Goal: Task Accomplishment & Management: Manage account settings

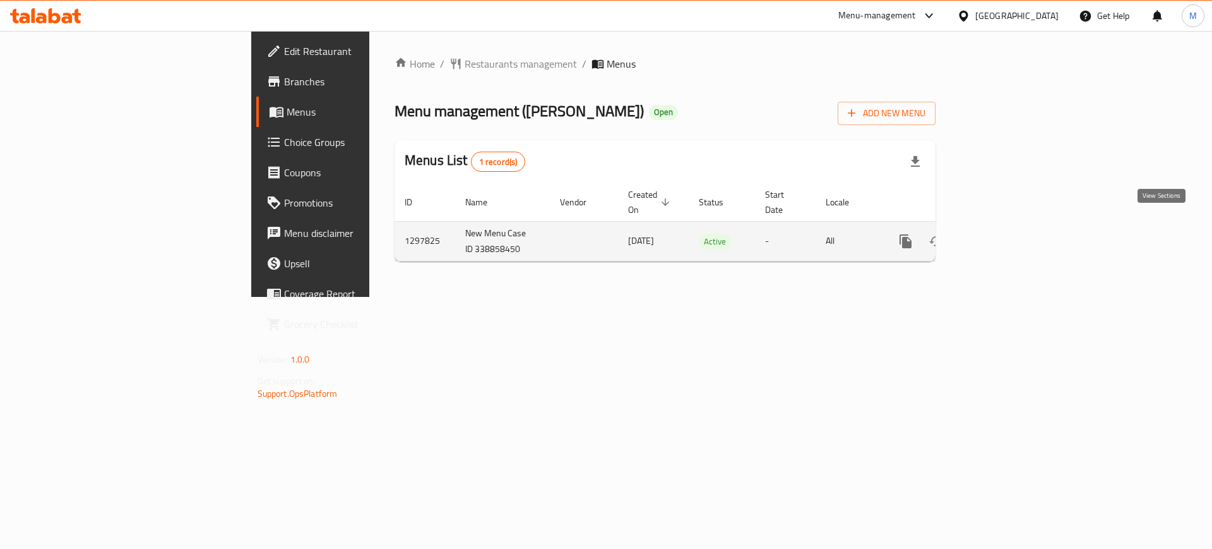
click at [1004, 234] on icon "enhanced table" at bounding box center [996, 241] width 15 height 15
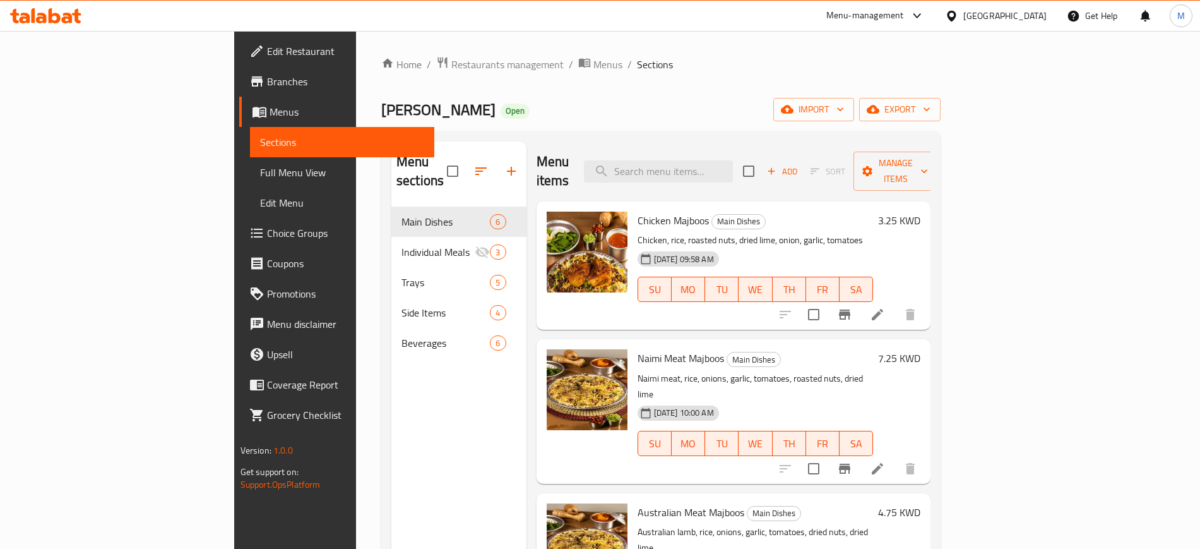
click at [748, 211] on div "Chicken Majboos Main Dishes Chicken, rice, roasted nuts, dried lime, onion, gar…" at bounding box center [756, 265] width 246 height 118
click at [799, 168] on span "Add" at bounding box center [782, 171] width 34 height 15
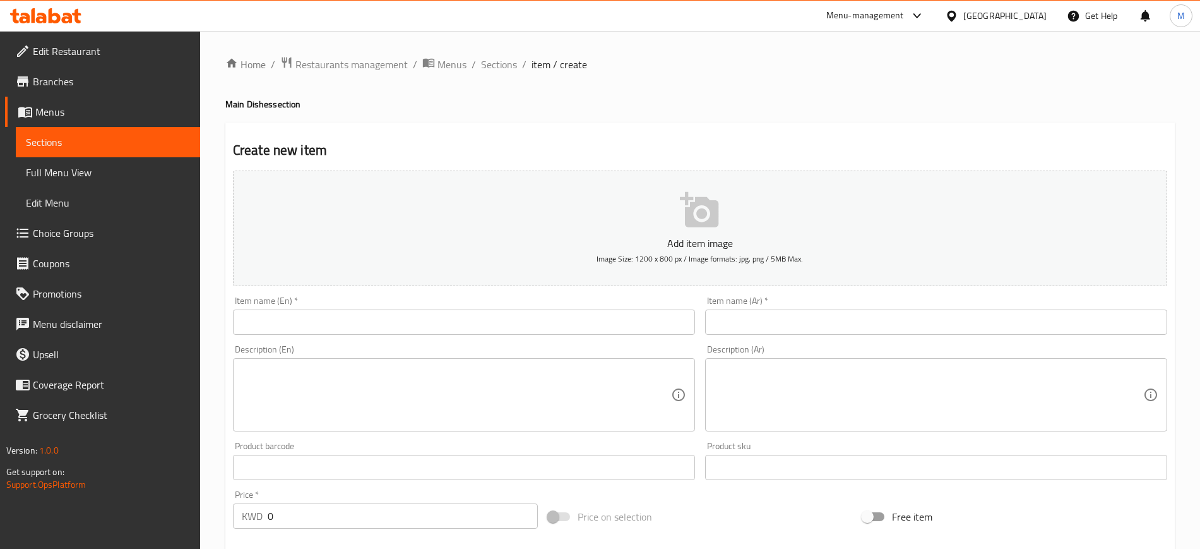
click at [404, 318] on input "text" at bounding box center [464, 321] width 462 height 25
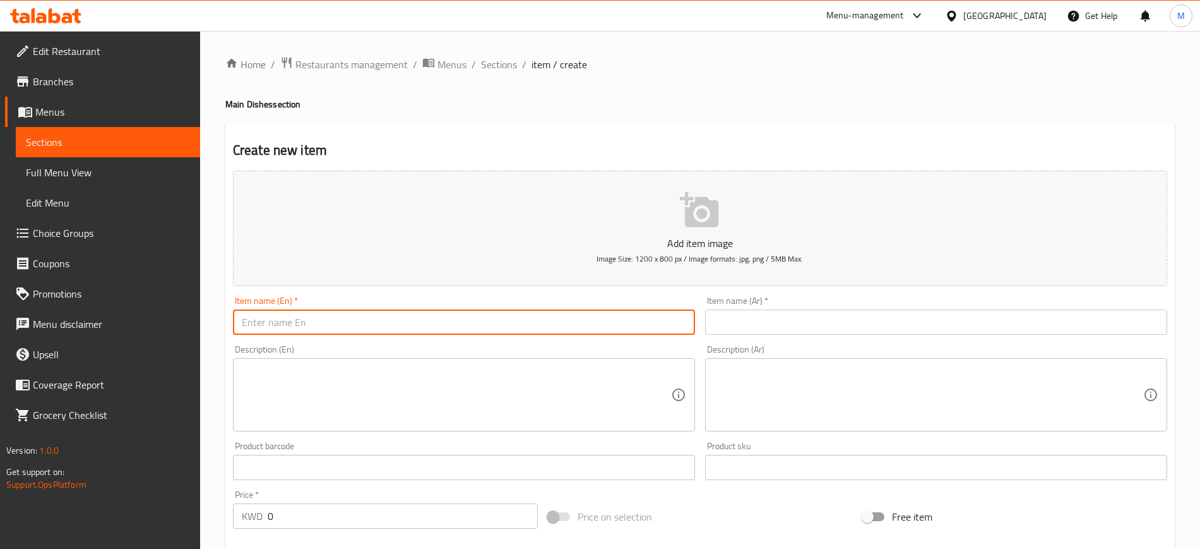
click at [794, 325] on input "text" at bounding box center [936, 321] width 462 height 25
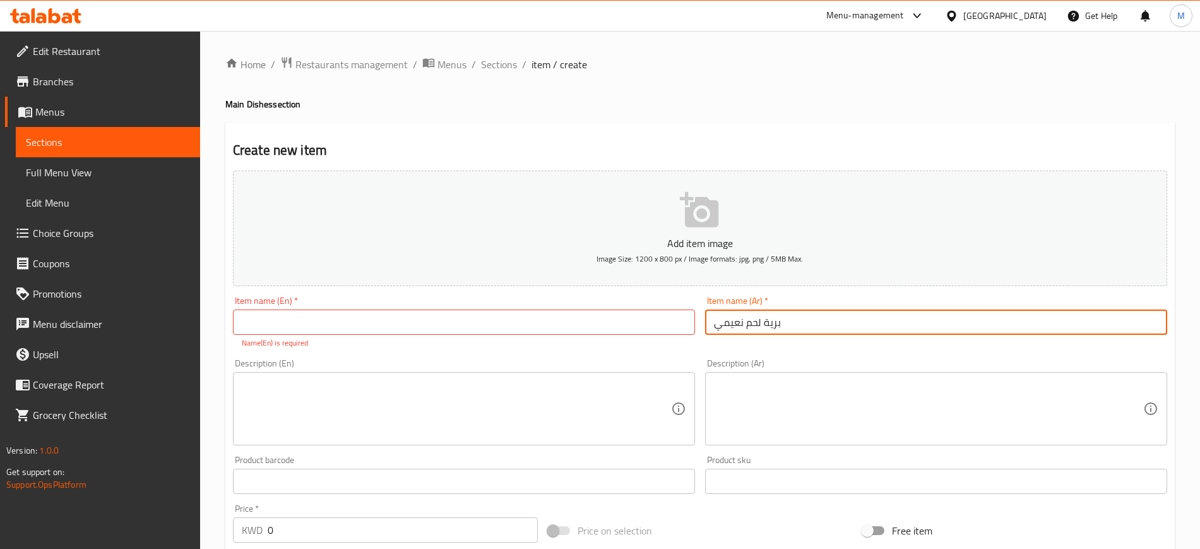
drag, startPoint x: 799, startPoint y: 323, endPoint x: 673, endPoint y: 338, distance: 127.1
click at [674, 338] on div "Add item image Image Size: 1200 x 800 px / Image formats: jpg, png / 5MB Max. I…" at bounding box center [700, 444] width 944 height 558
type input "برية لحم نعيمي"
click at [523, 323] on input "text" at bounding box center [464, 321] width 462 height 25
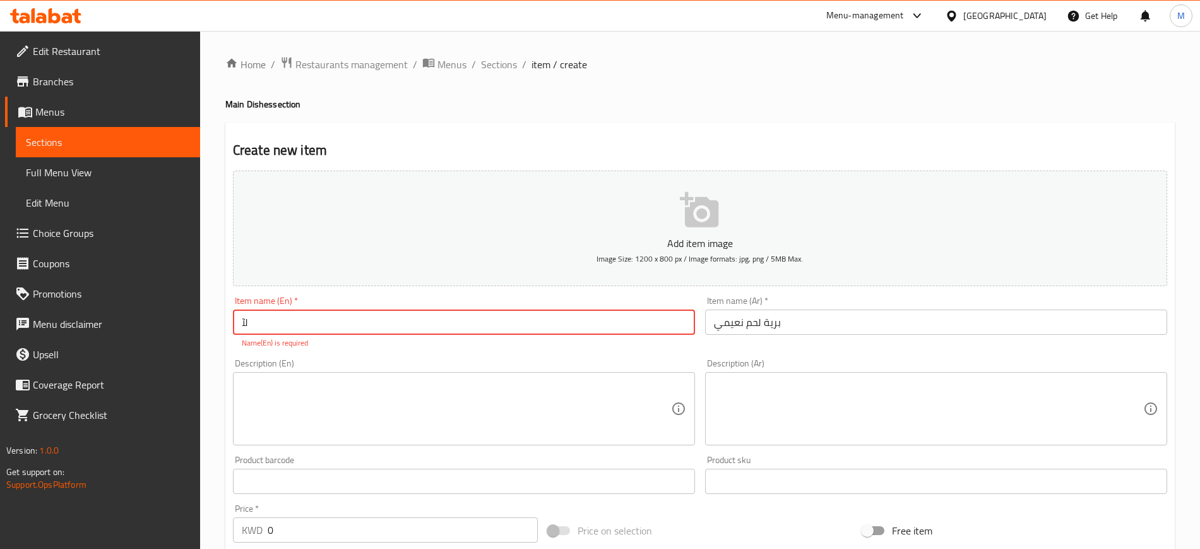
type input "ل"
type input "B"
type input "M"
type input "Naimi Meat Bariyya"
click at [381, 414] on textarea at bounding box center [456, 409] width 429 height 60
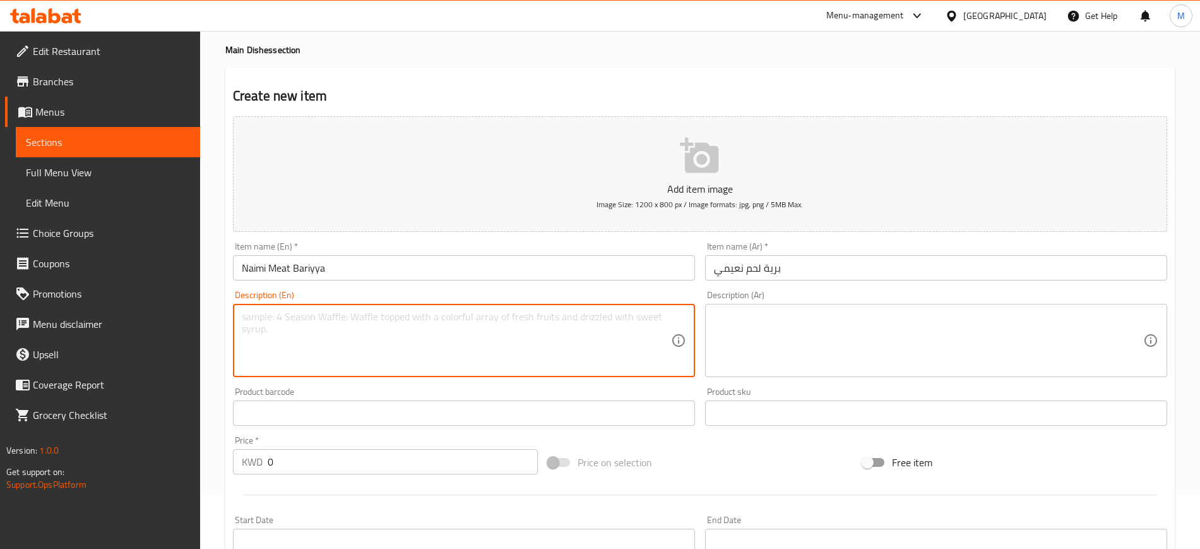
scroll to position [79, 0]
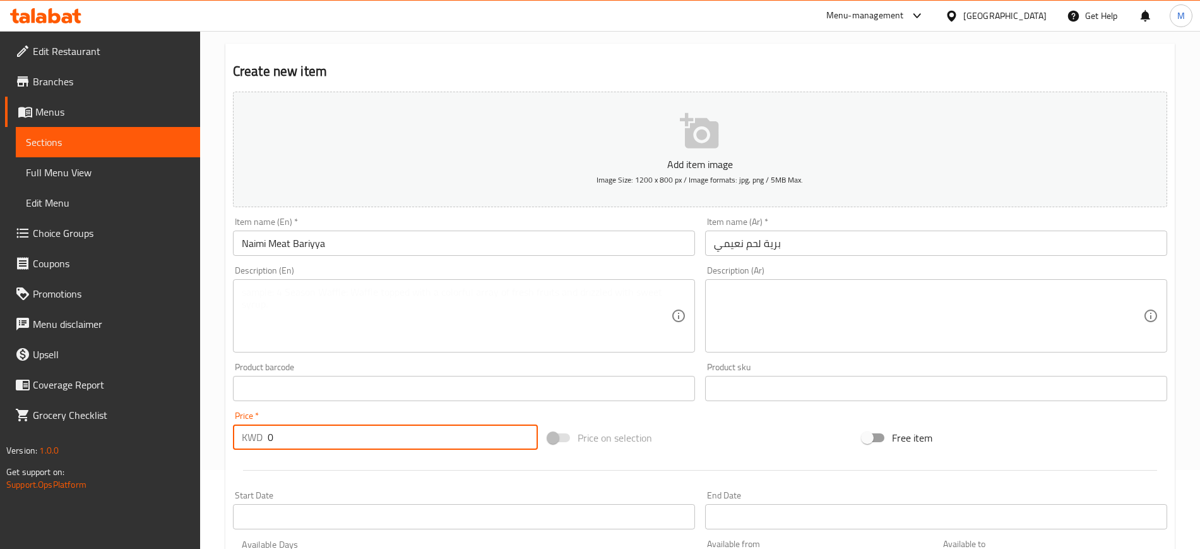
drag, startPoint x: 295, startPoint y: 442, endPoint x: 117, endPoint y: 451, distance: 178.9
click at [117, 451] on div "Edit Restaurant Branches Menus Sections Full Menu View Edit Menu Choice Groups …" at bounding box center [600, 382] width 1200 height 861
type input "7.25"
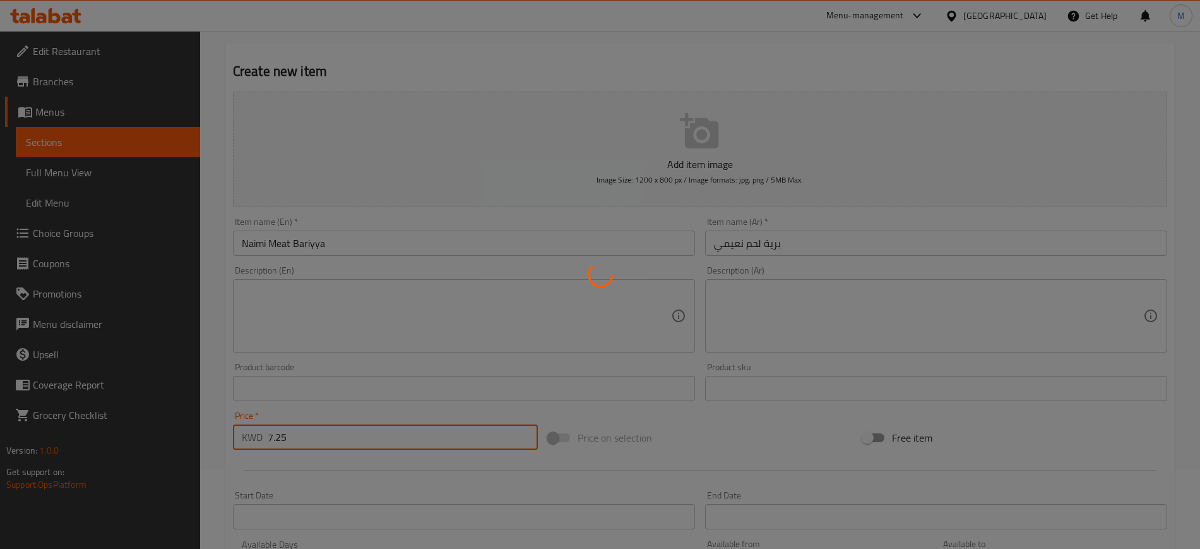
type input "0"
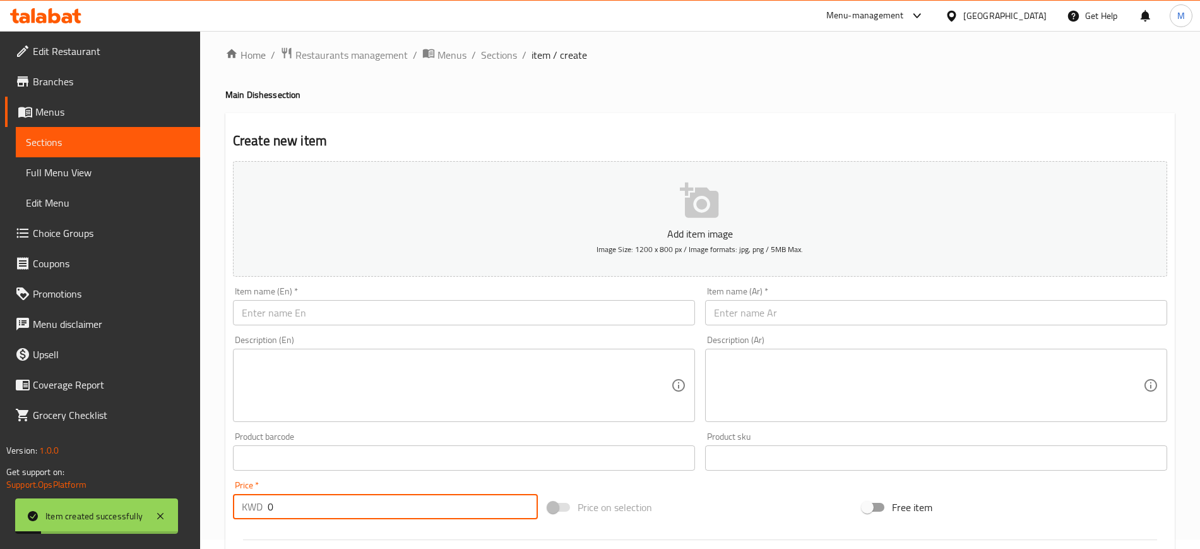
scroll to position [0, 0]
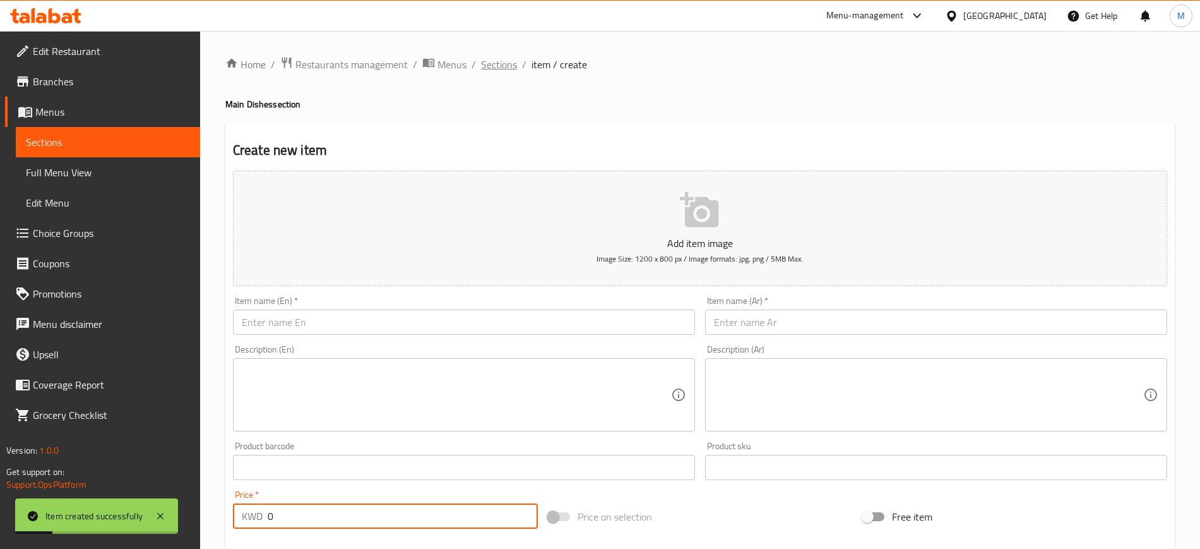
click at [501, 63] on span "Sections" at bounding box center [499, 64] width 36 height 15
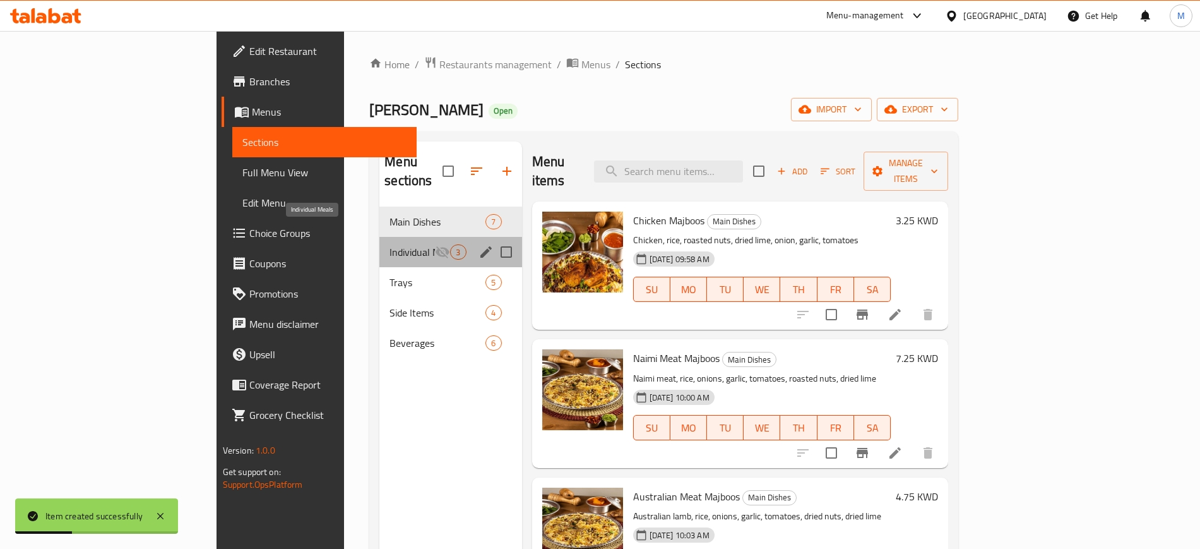
click at [390, 244] on span "Individual Meals" at bounding box center [412, 251] width 45 height 15
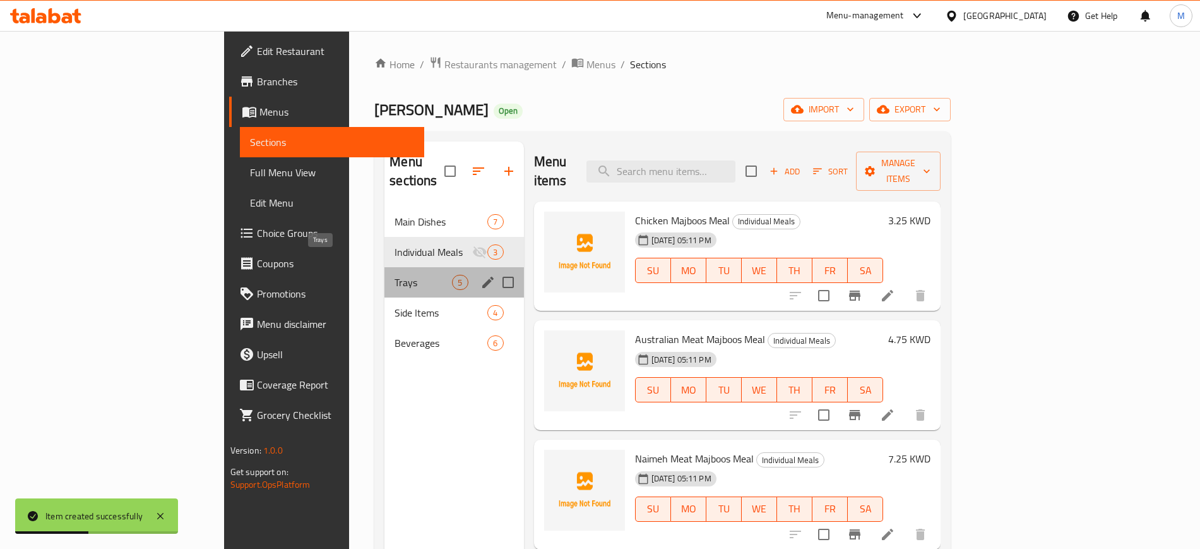
click at [395, 275] on span "Trays" at bounding box center [423, 282] width 57 height 15
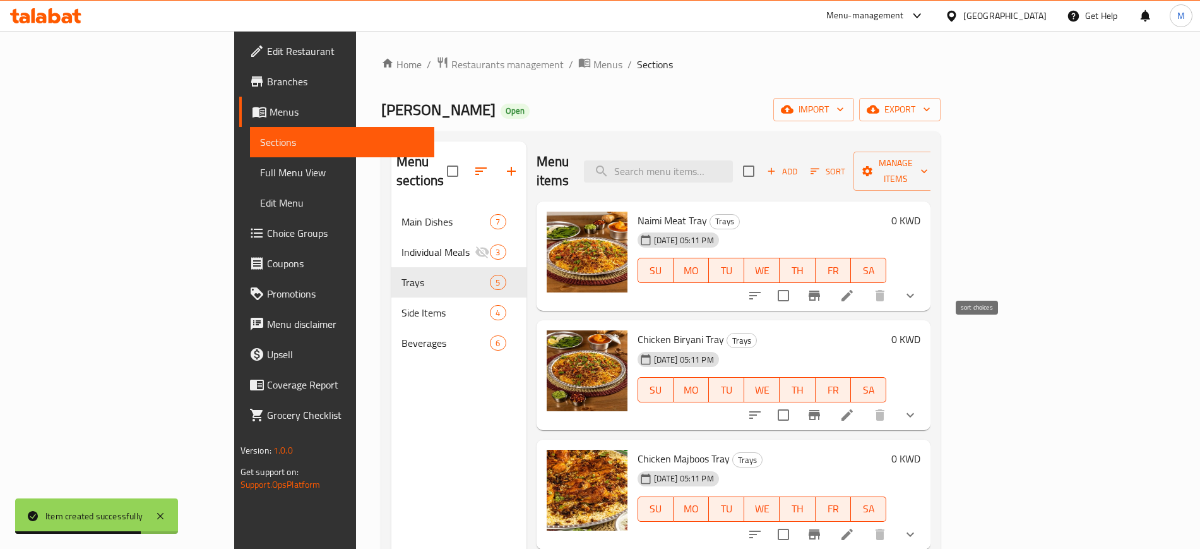
click at [763, 288] on icon "sort-choices" at bounding box center [754, 295] width 15 height 15
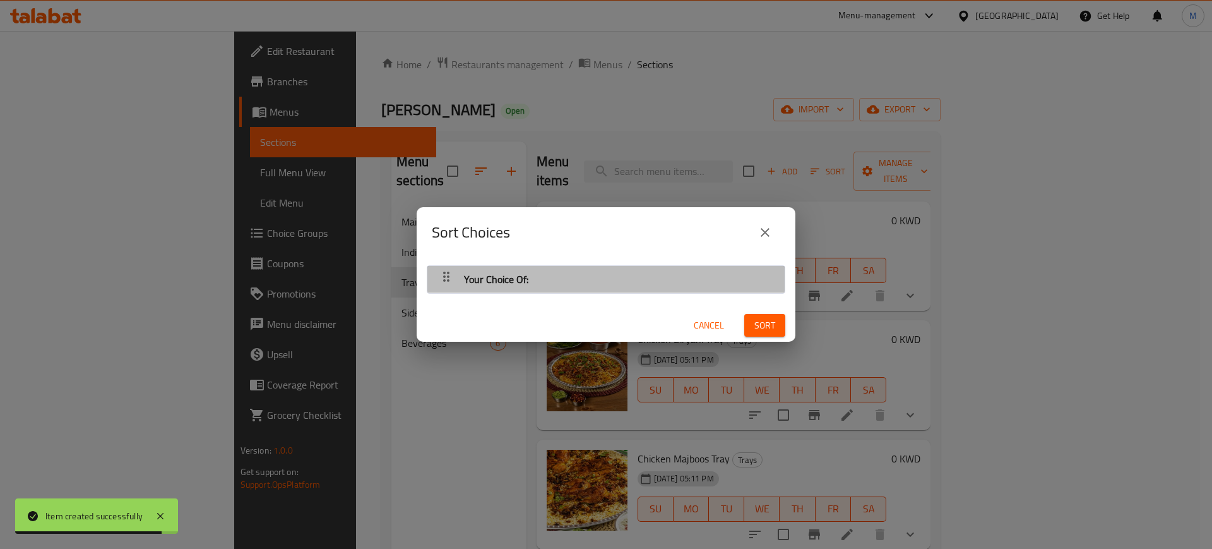
click at [706, 277] on div "Your Choice Of:" at bounding box center [606, 279] width 345 height 30
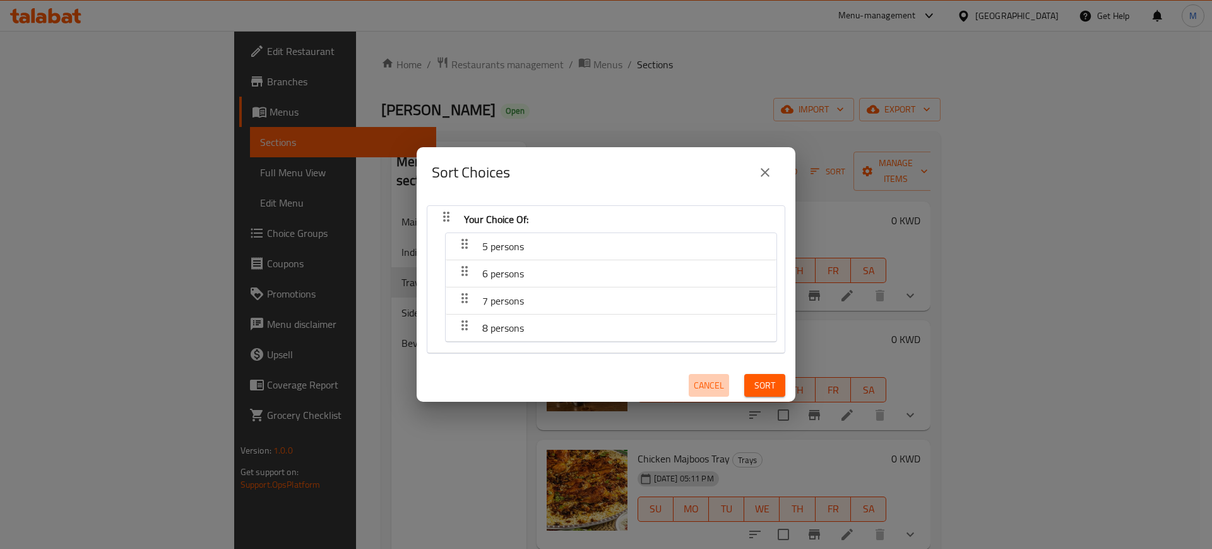
click at [701, 383] on span "Cancel" at bounding box center [709, 386] width 30 height 16
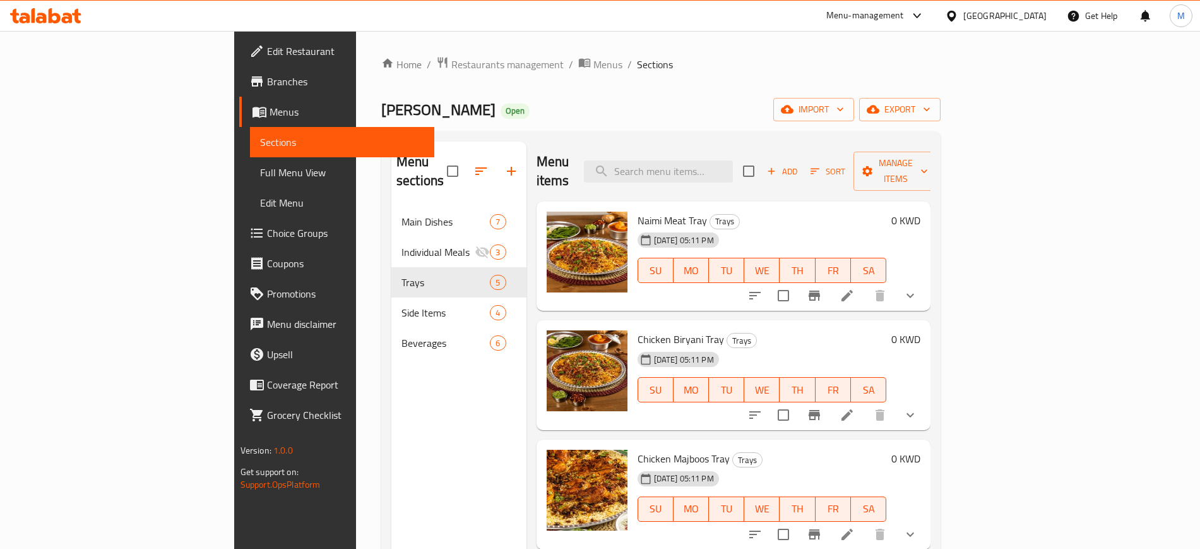
click at [887, 330] on h6 "Chicken Biryani Tray Trays" at bounding box center [762, 339] width 249 height 18
click at [799, 164] on span "Add" at bounding box center [782, 171] width 34 height 15
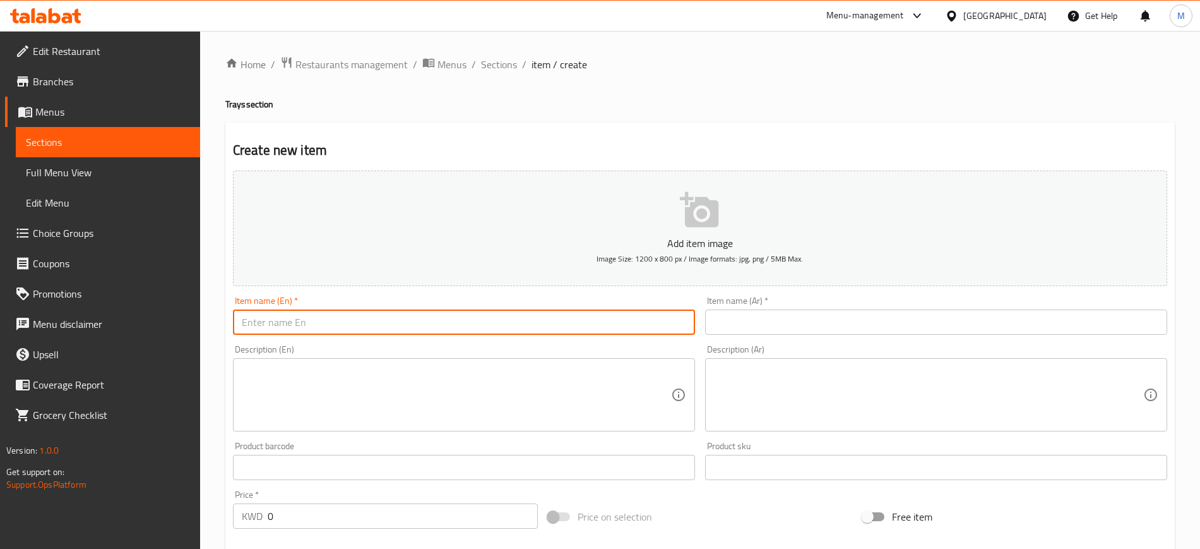
click at [357, 321] on input "text" at bounding box center [464, 321] width 462 height 25
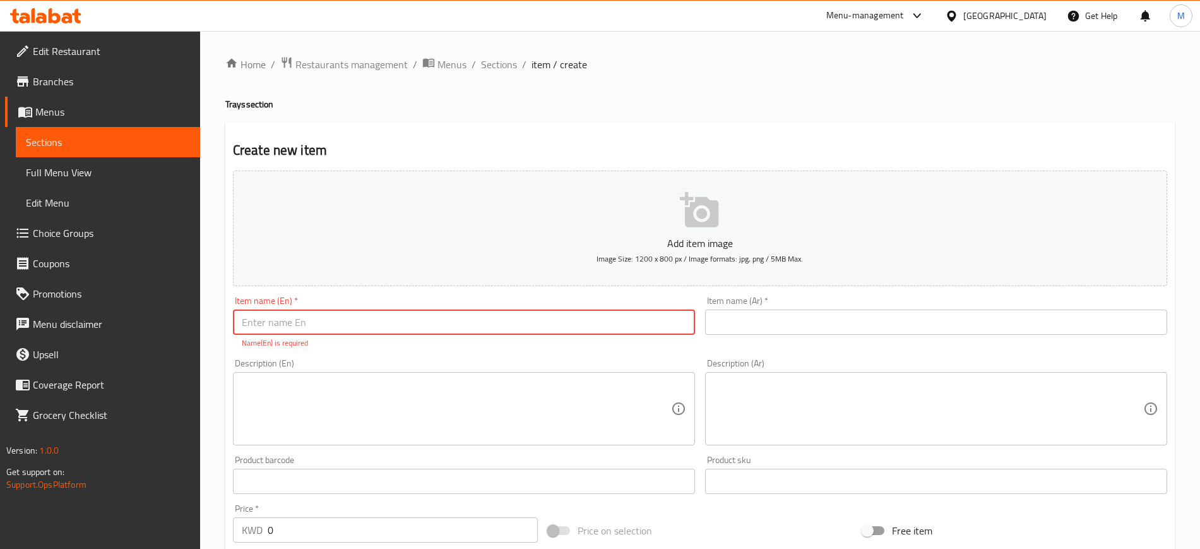
click at [303, 321] on input "text" at bounding box center [464, 321] width 462 height 25
type input "Naimi Meat Bariyya Tray"
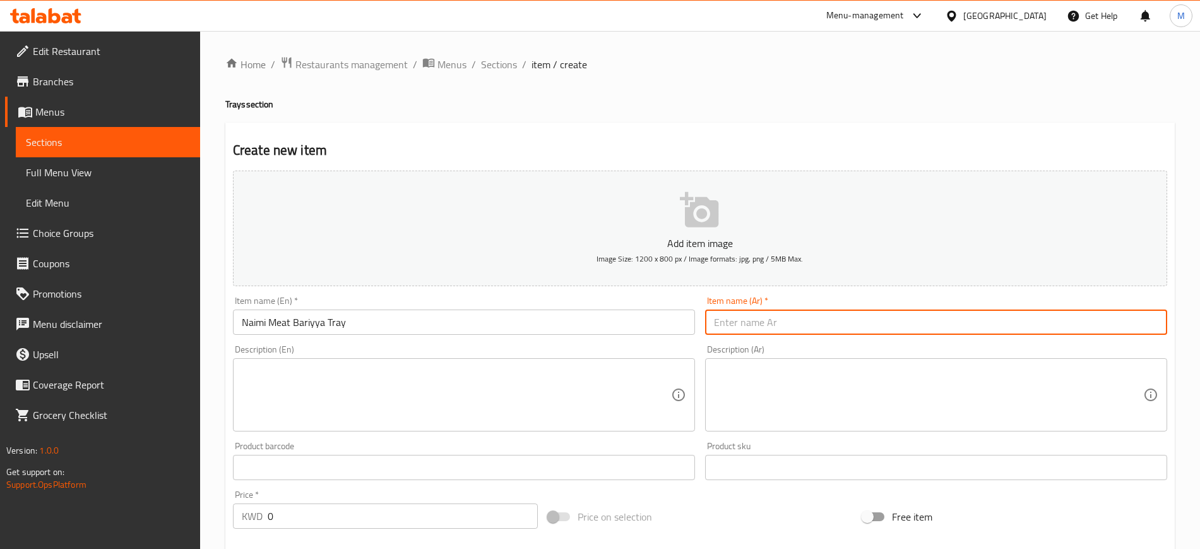
click at [826, 316] on input "text" at bounding box center [936, 321] width 462 height 25
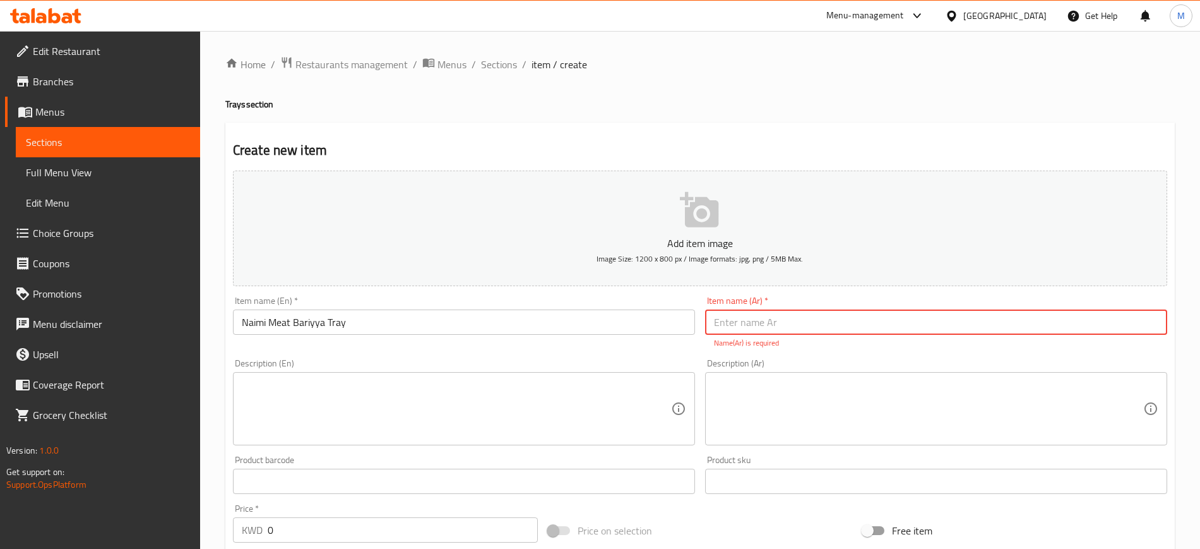
click at [733, 318] on input "text" at bounding box center [936, 321] width 462 height 25
type input "w"
type input "صينية برية لحم نعيمي"
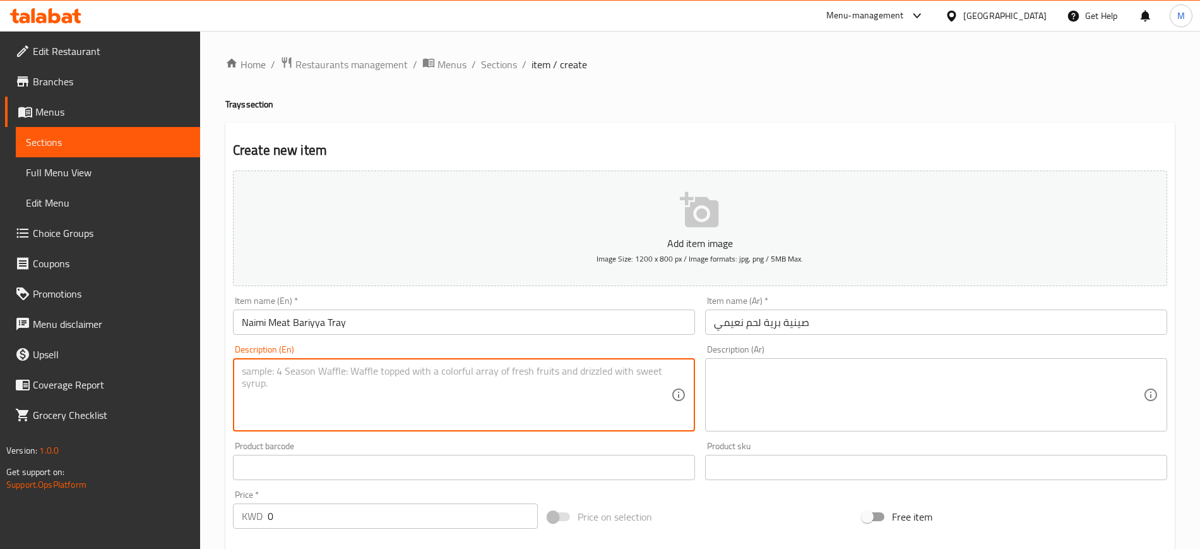
click at [493, 395] on textarea at bounding box center [456, 395] width 429 height 60
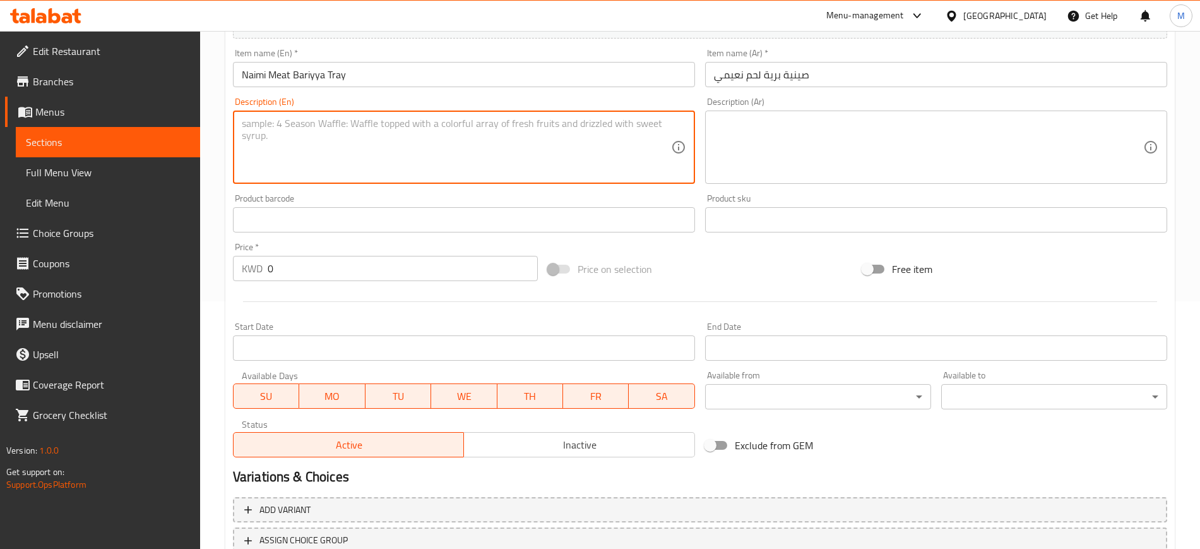
scroll to position [316, 0]
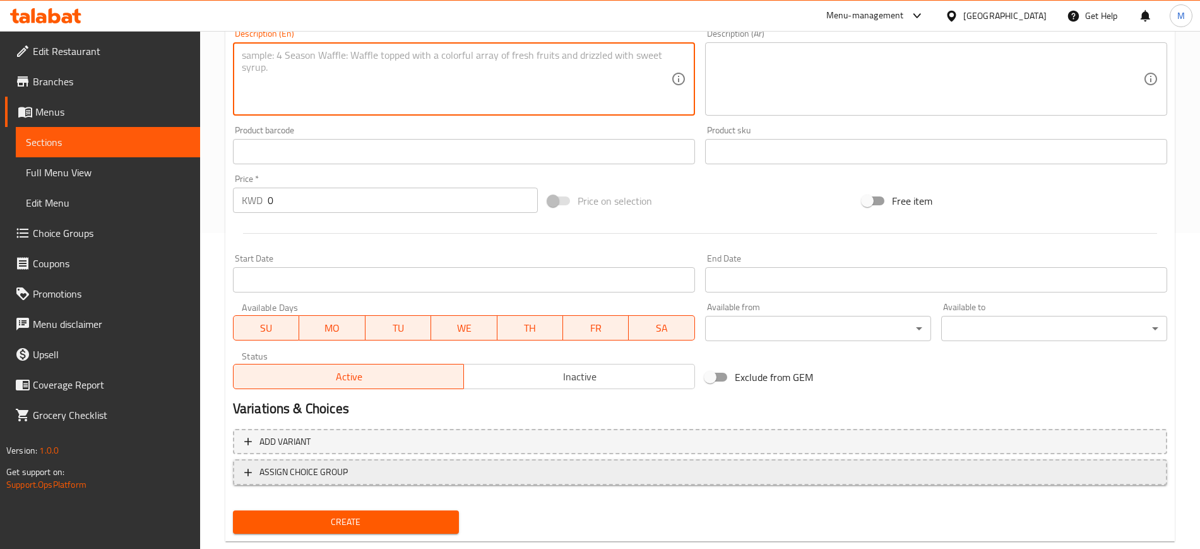
click at [377, 482] on button "ASSIGN CHOICE GROUP" at bounding box center [700, 472] width 934 height 26
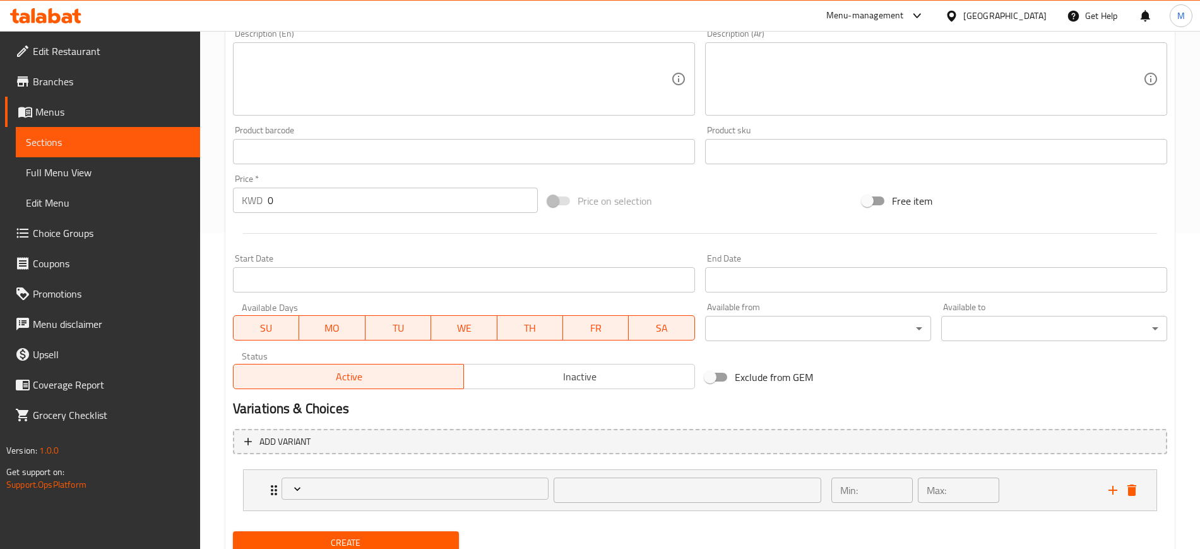
click at [377, 483] on span "Expand" at bounding box center [415, 488] width 258 height 13
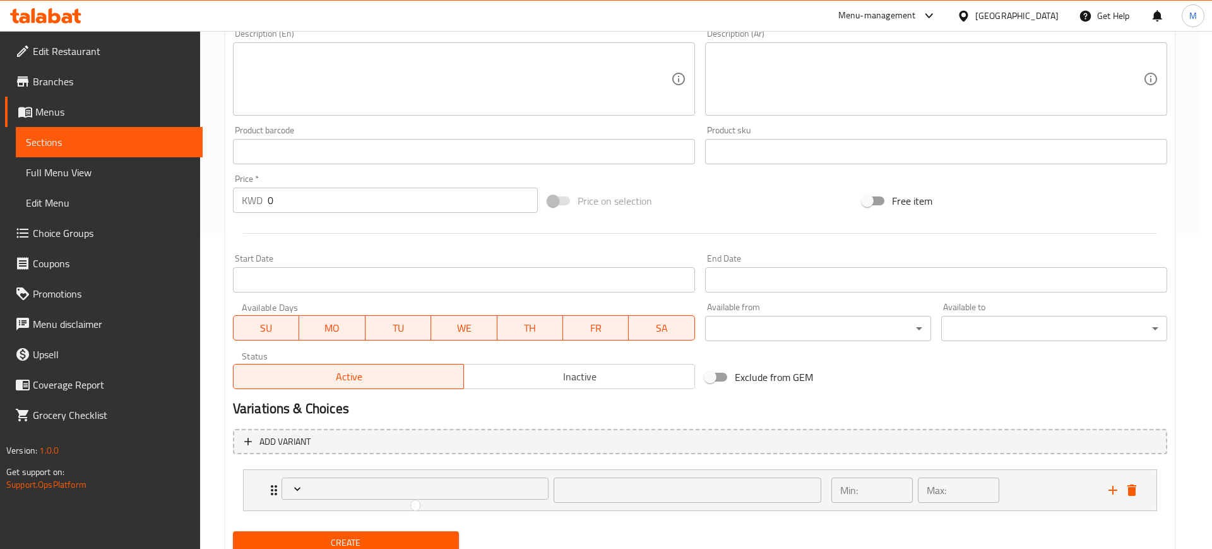
click at [1032, 479] on div at bounding box center [606, 274] width 1212 height 549
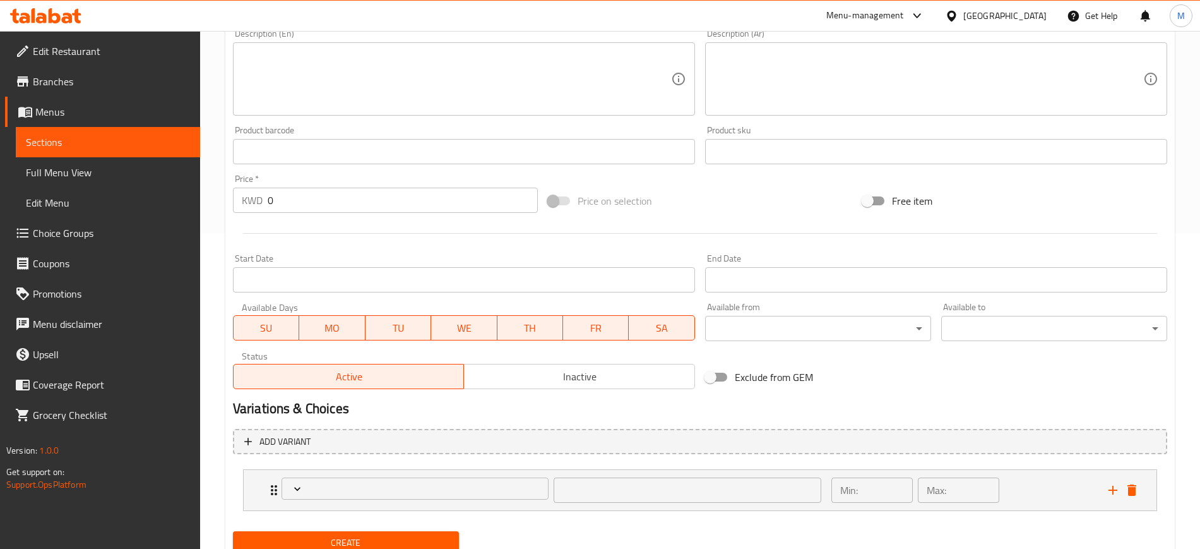
scroll to position [364, 0]
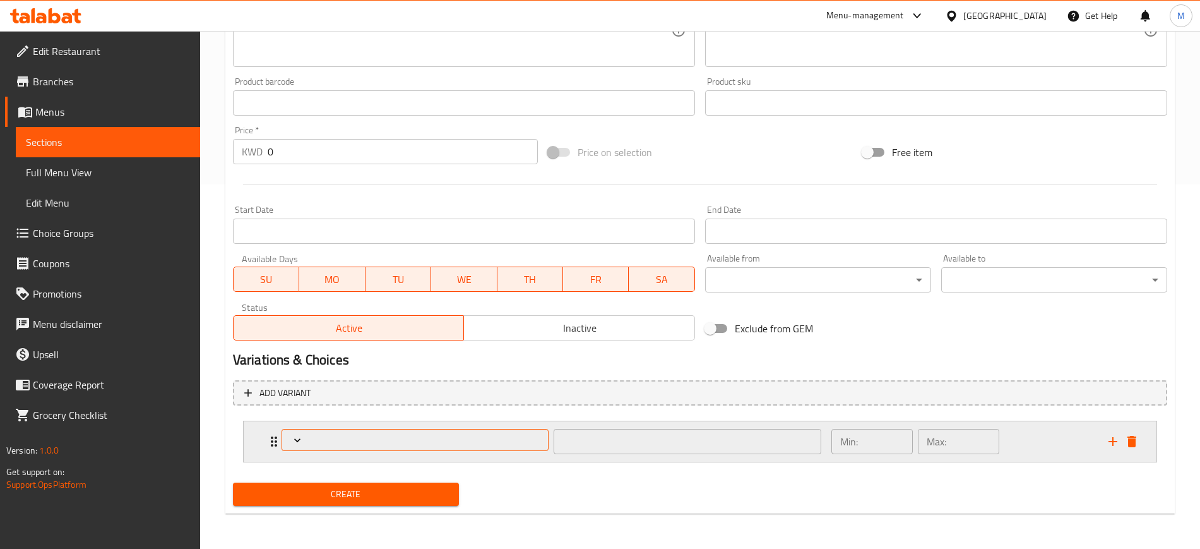
click at [404, 434] on span "Expand" at bounding box center [415, 440] width 258 height 13
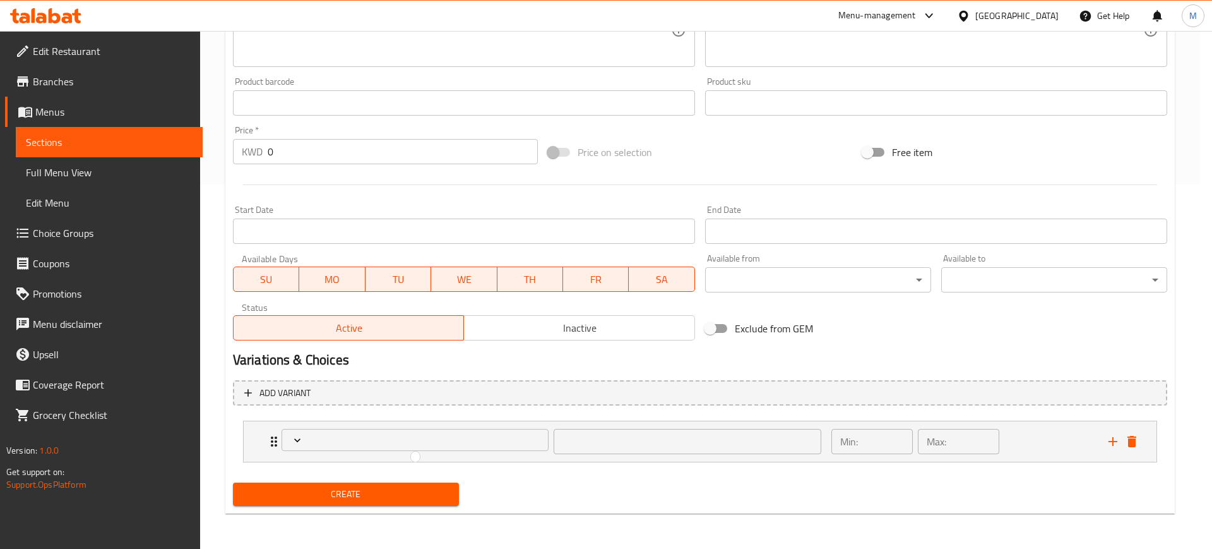
click at [300, 435] on div at bounding box center [606, 274] width 1212 height 549
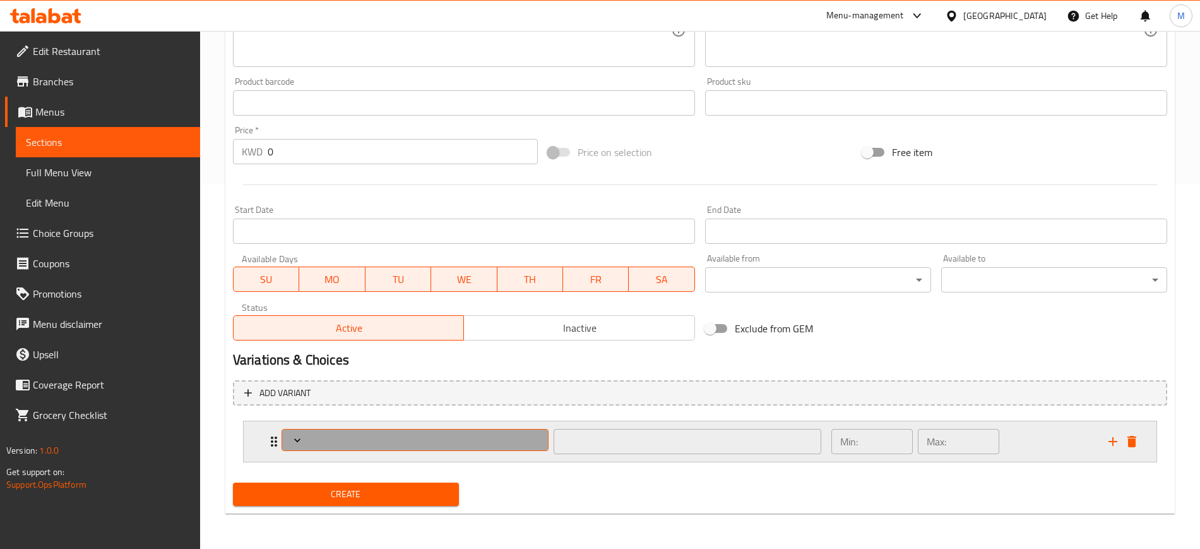
click at [298, 439] on icon "Expand" at bounding box center [297, 440] width 13 height 13
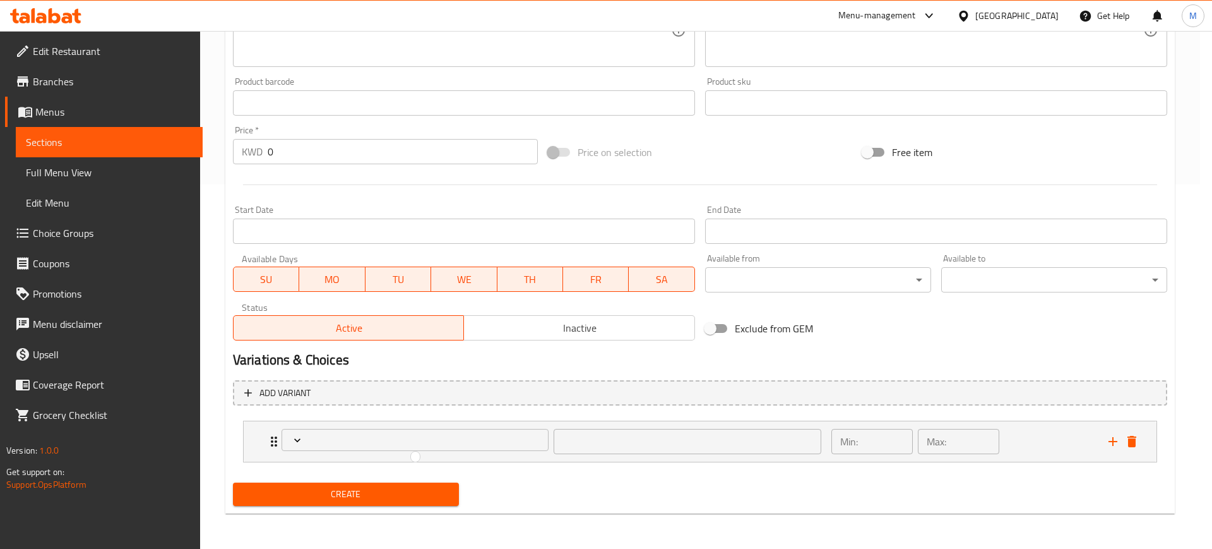
click at [1135, 443] on div at bounding box center [606, 274] width 1212 height 549
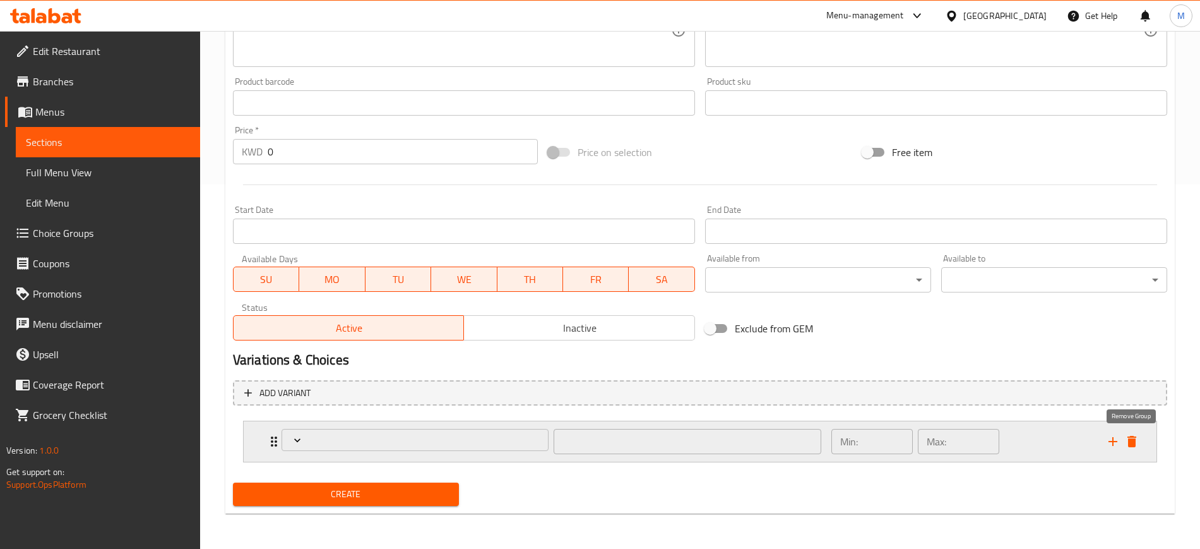
click at [1134, 443] on icon "delete" at bounding box center [1132, 441] width 9 height 11
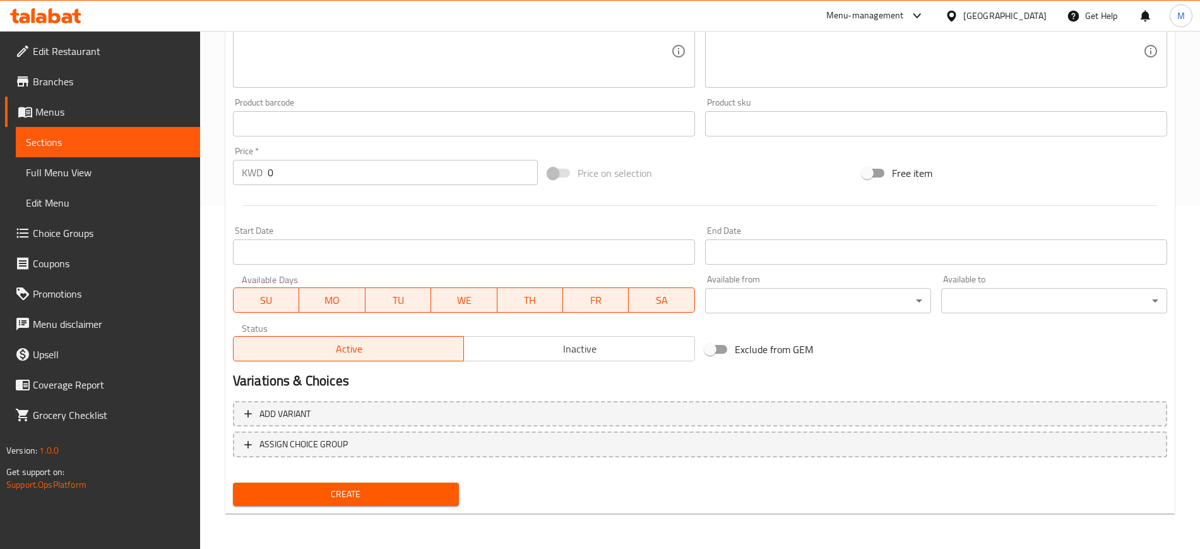
scroll to position [343, 0]
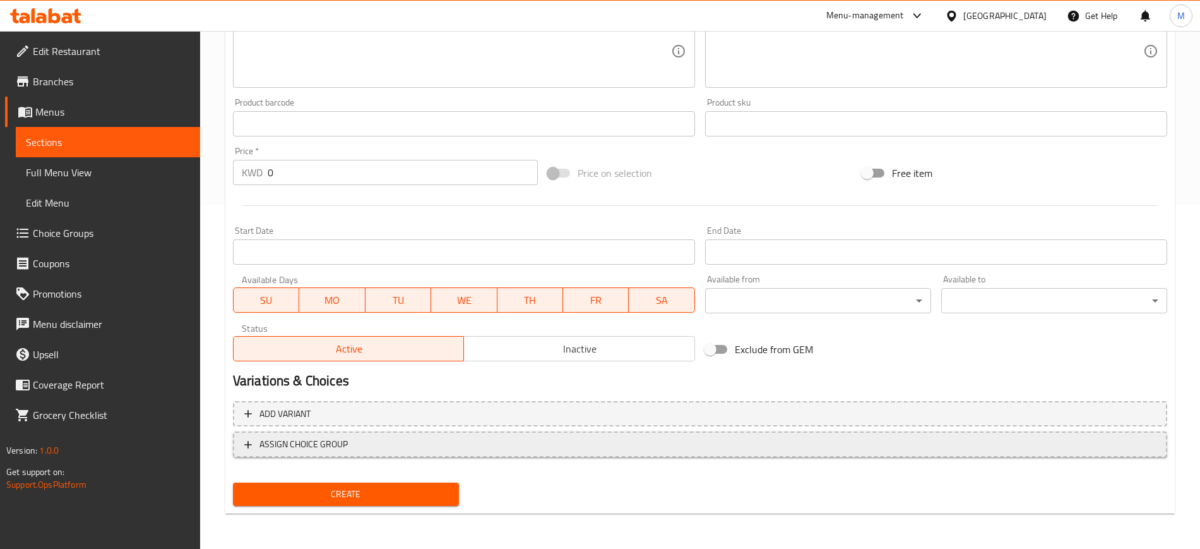
click at [388, 446] on span "ASSIGN CHOICE GROUP" at bounding box center [700, 444] width 912 height 16
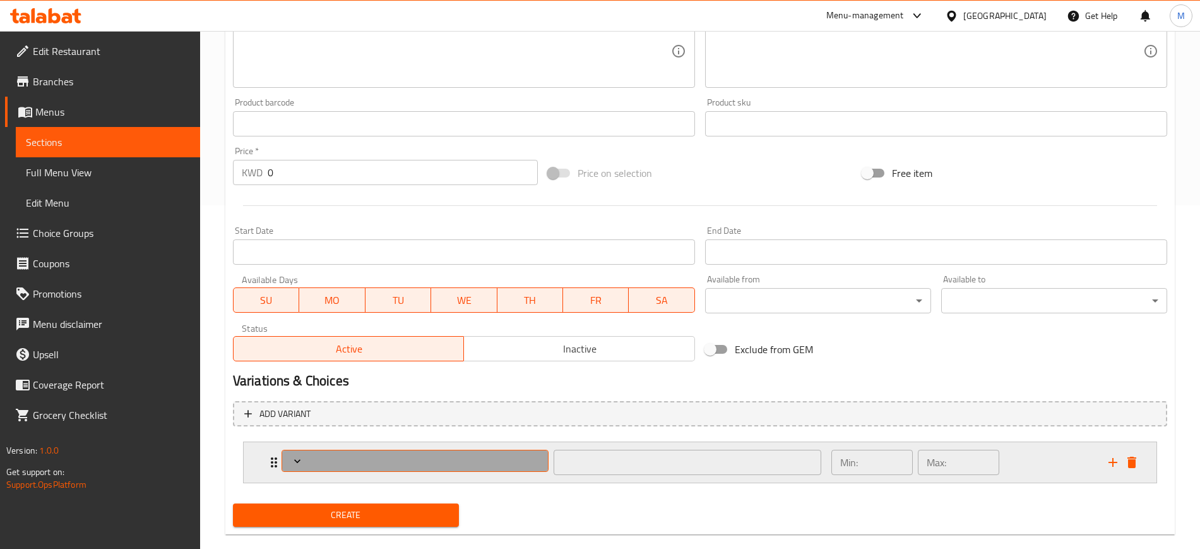
click at [340, 460] on span "Expand" at bounding box center [415, 461] width 258 height 13
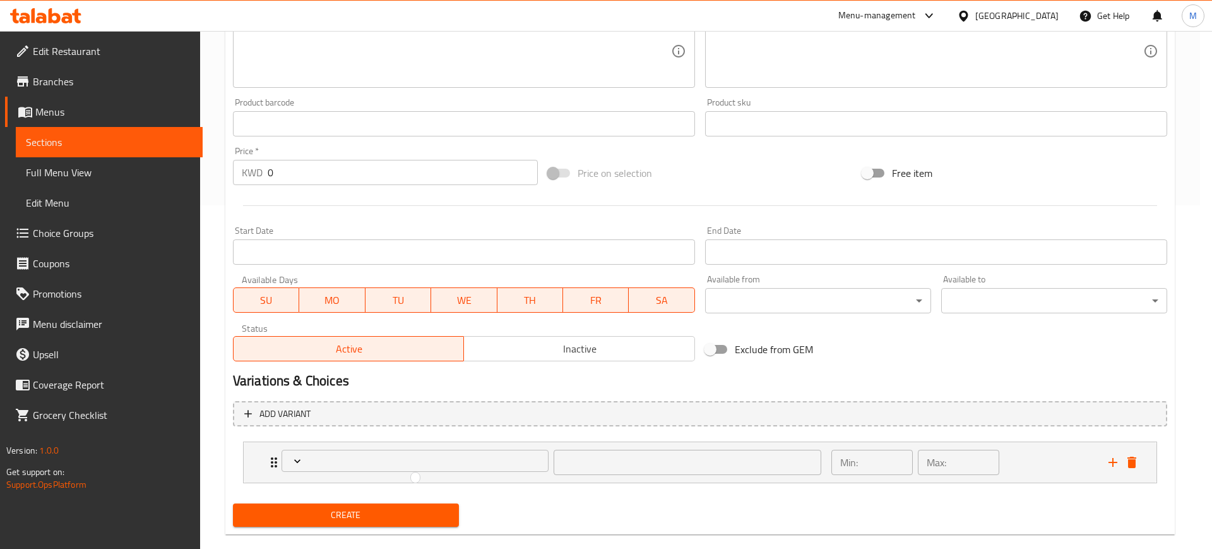
click at [1131, 465] on div at bounding box center [606, 274] width 1212 height 549
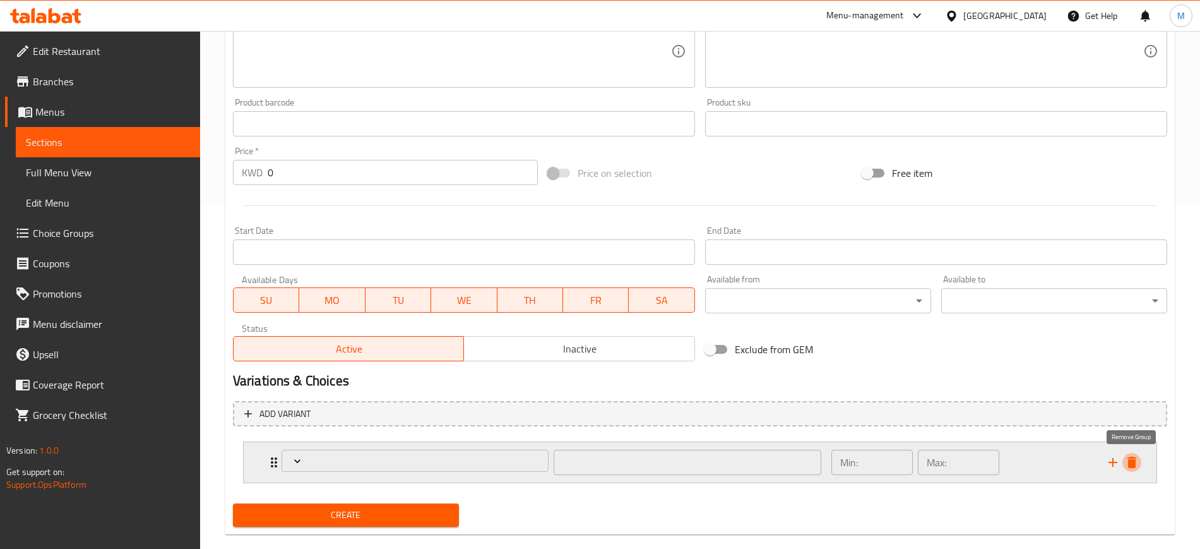
click at [1135, 465] on icon "delete" at bounding box center [1132, 461] width 9 height 11
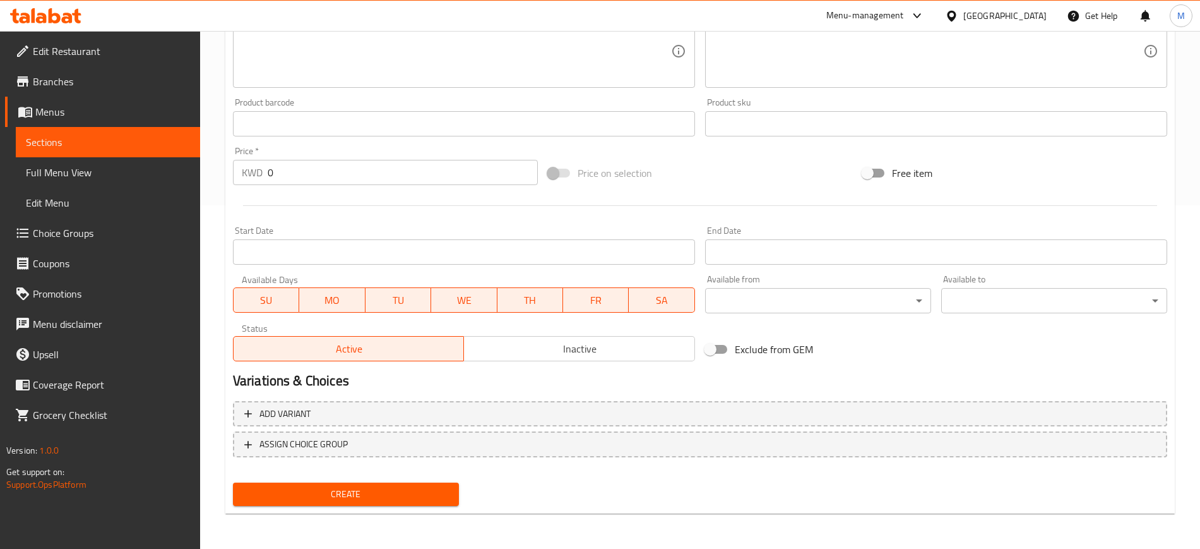
click at [442, 385] on h2 "Variations & Choices" at bounding box center [700, 380] width 934 height 19
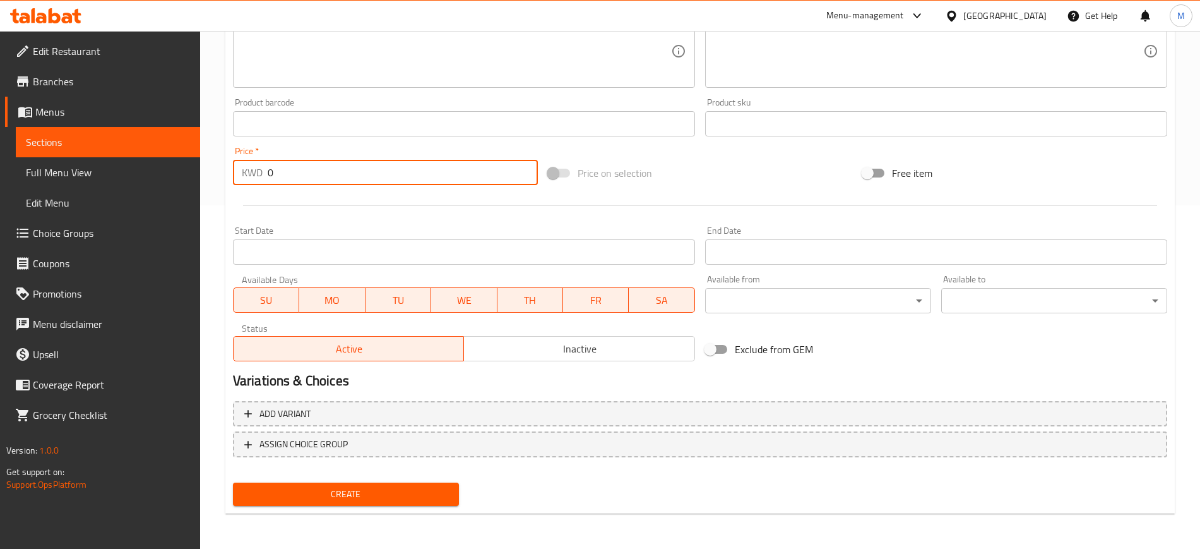
drag, startPoint x: 294, startPoint y: 170, endPoint x: 263, endPoint y: 167, distance: 31.7
click at [263, 167] on div "KWD 0 Price *" at bounding box center [385, 172] width 305 height 25
click at [594, 343] on span "Inactive" at bounding box center [579, 349] width 221 height 18
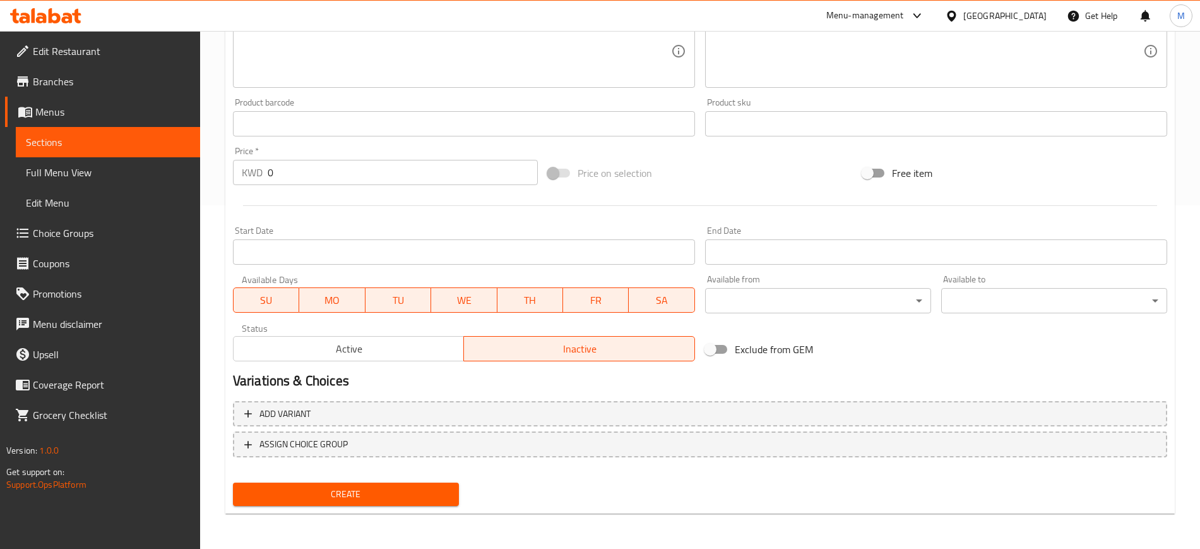
click at [392, 496] on span "Create" at bounding box center [346, 494] width 206 height 16
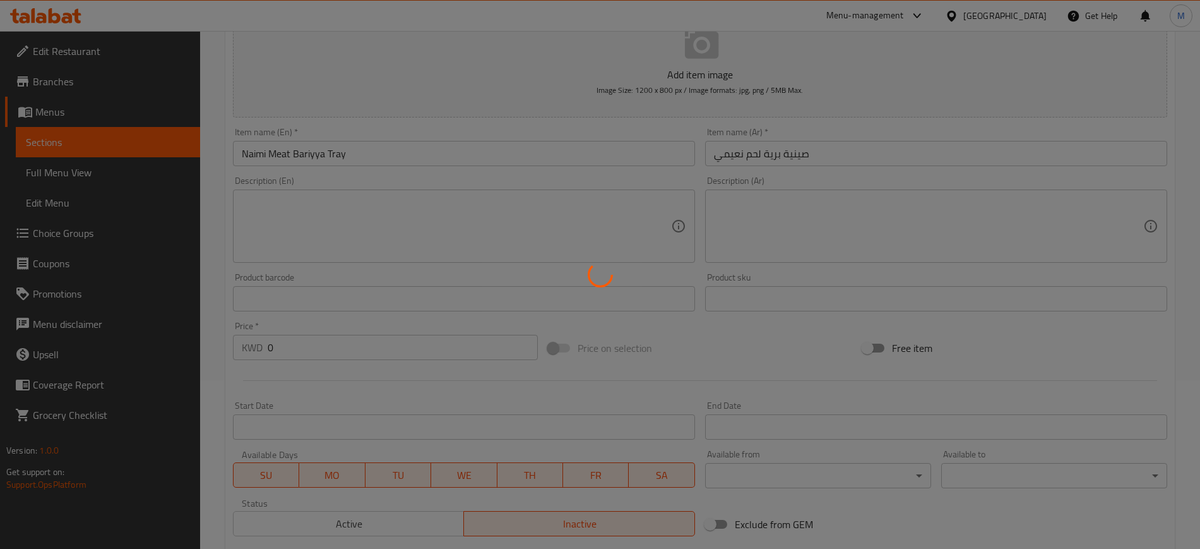
scroll to position [0, 0]
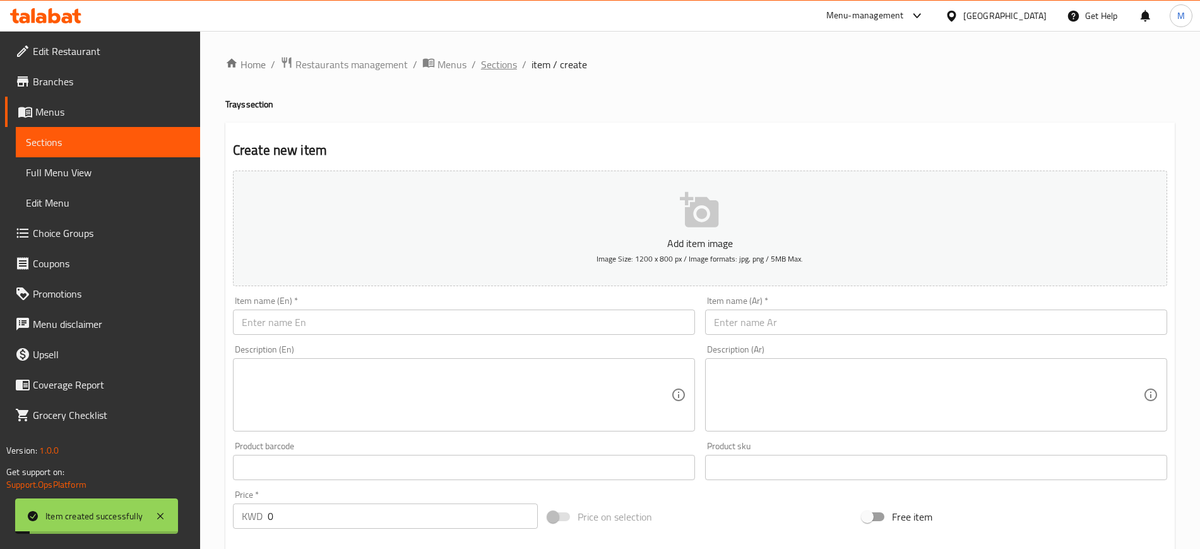
click at [504, 68] on span "Sections" at bounding box center [499, 64] width 36 height 15
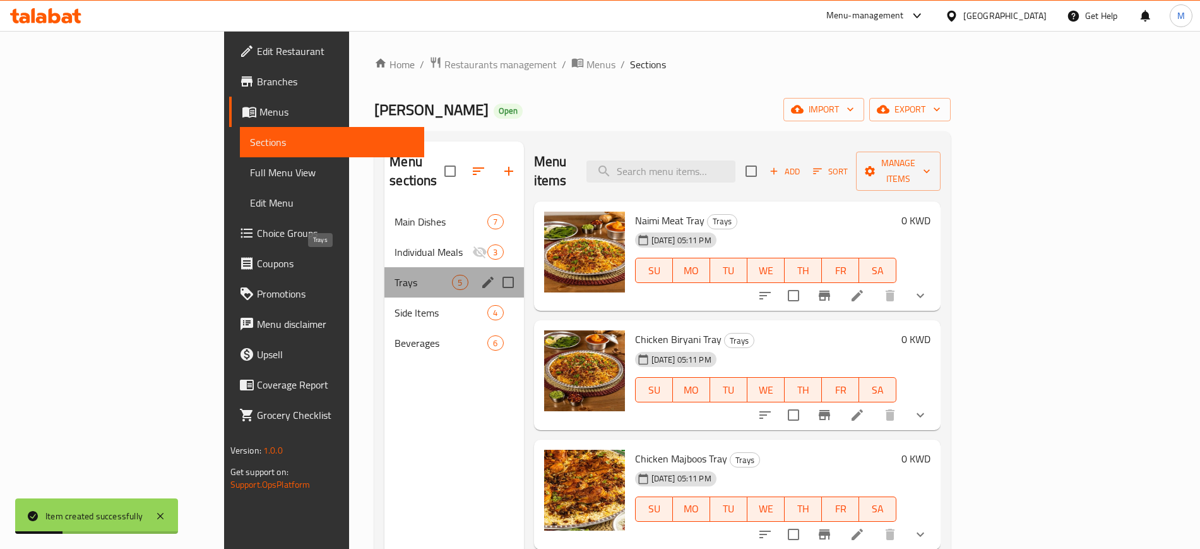
click at [395, 275] on span "Trays" at bounding box center [423, 282] width 57 height 15
click at [395, 305] on span "Side Items" at bounding box center [423, 312] width 57 height 15
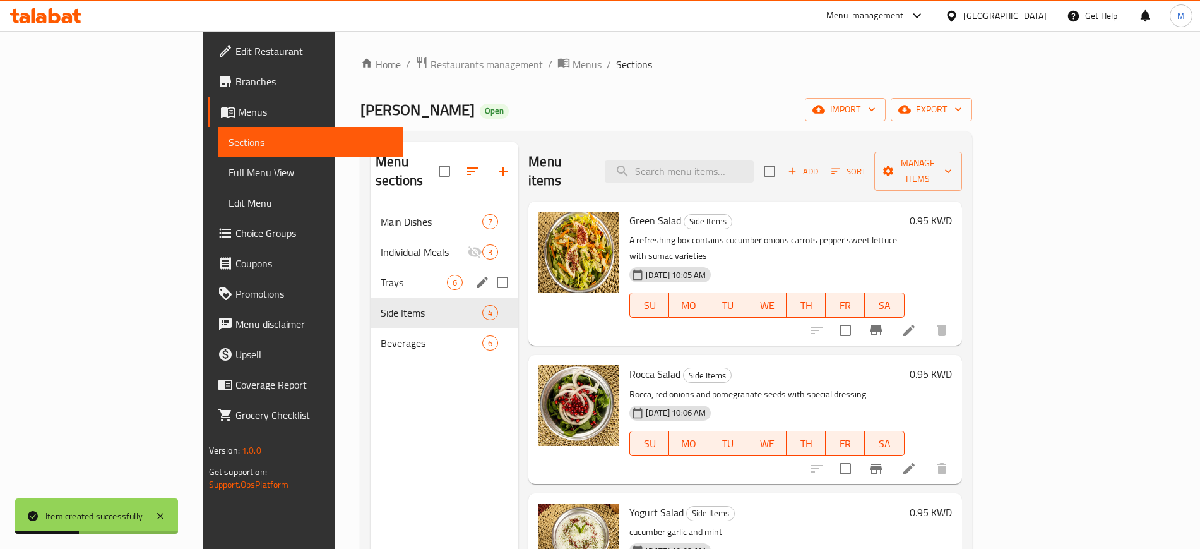
click at [371, 267] on div "Trays 6" at bounding box center [445, 282] width 148 height 30
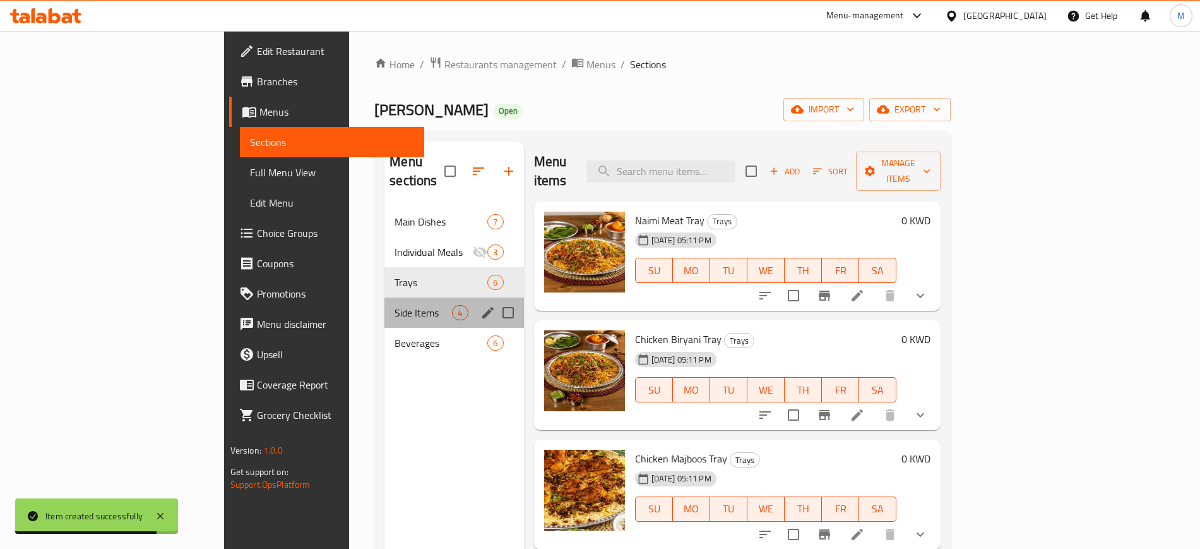
click at [384, 297] on div "Side Items 4" at bounding box center [453, 312] width 139 height 30
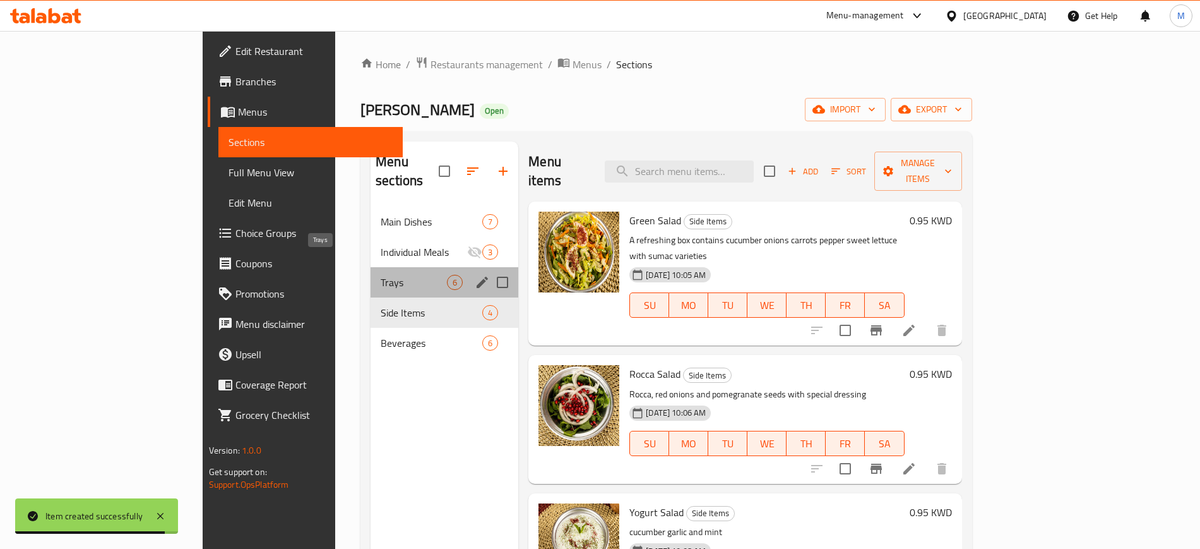
click at [381, 275] on span "Trays" at bounding box center [414, 282] width 66 height 15
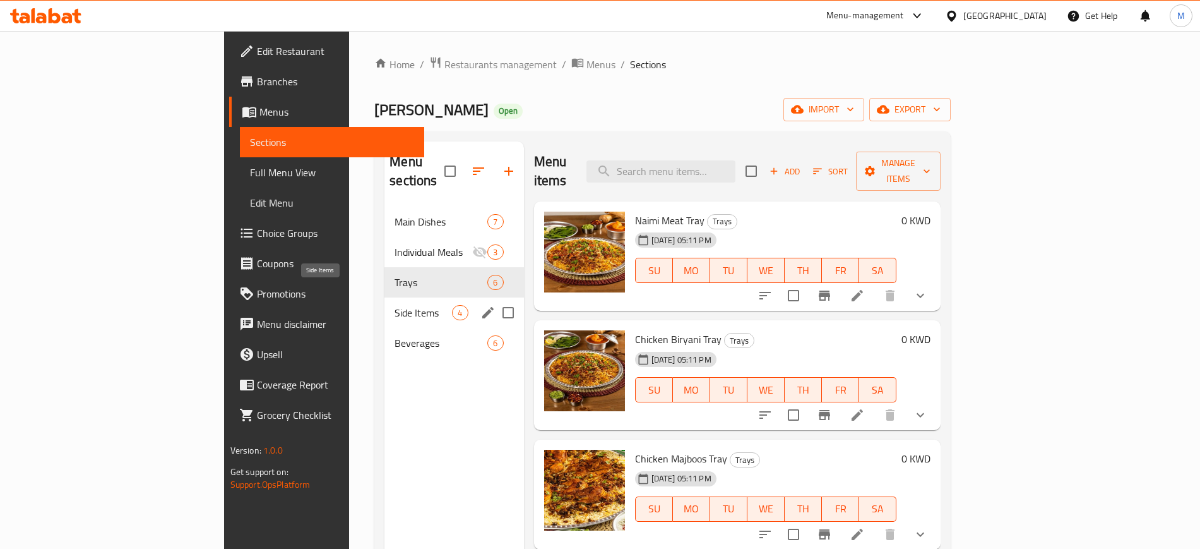
click at [395, 305] on span "Side Items" at bounding box center [423, 312] width 57 height 15
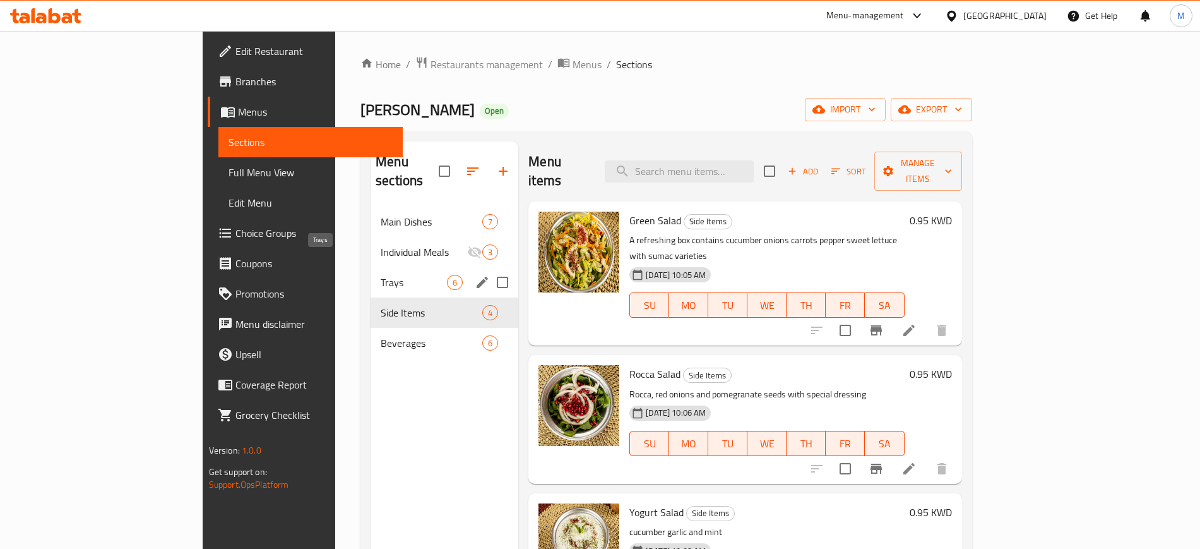
click at [381, 275] on span "Trays" at bounding box center [414, 282] width 66 height 15
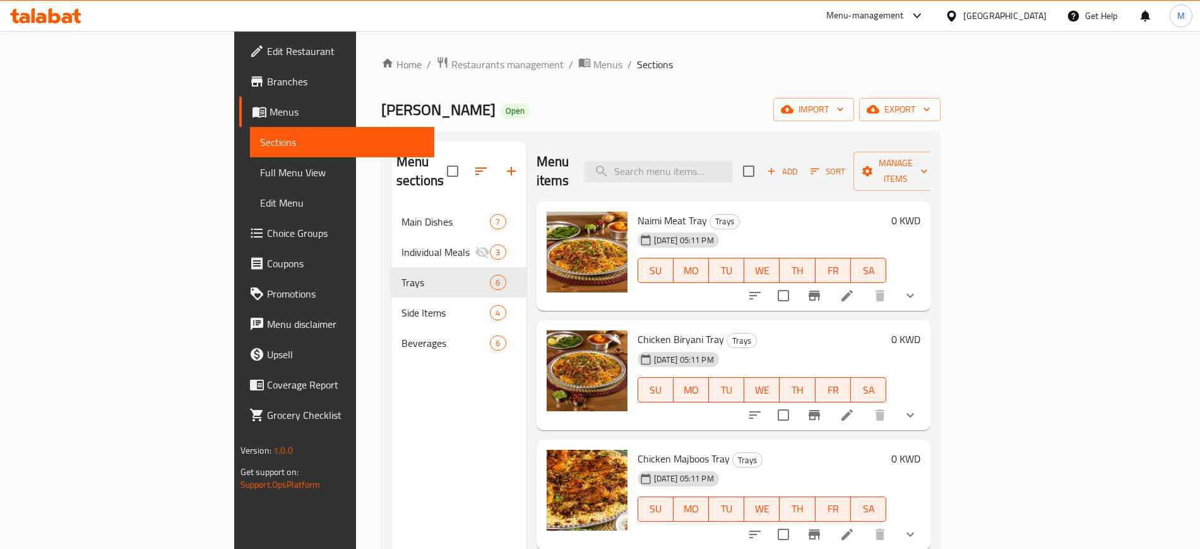
click at [848, 211] on h6 "Naimi Meat Tray Trays" at bounding box center [762, 220] width 249 height 18
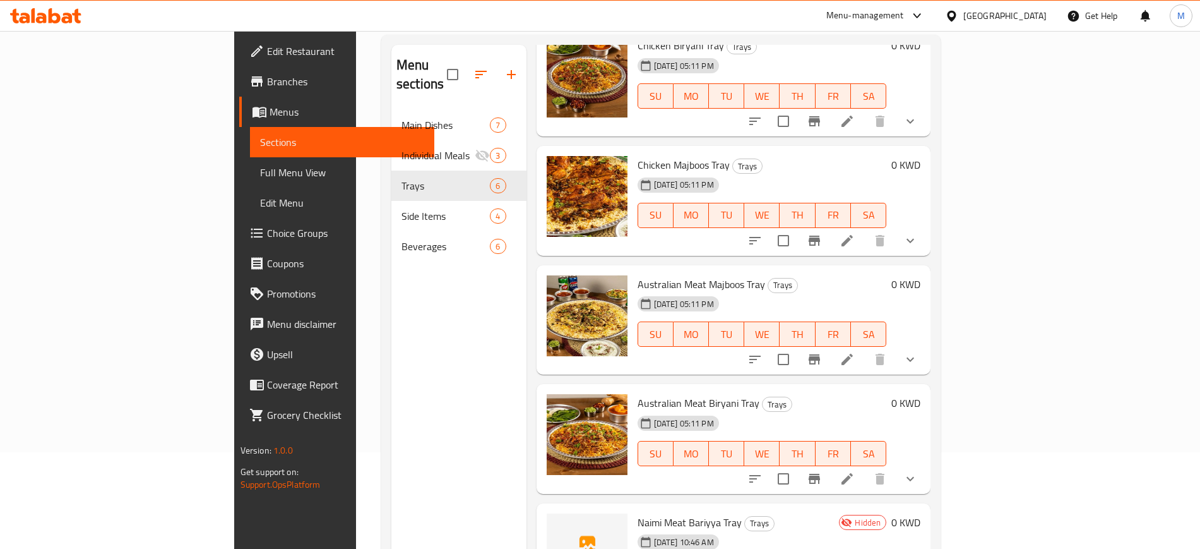
scroll to position [177, 0]
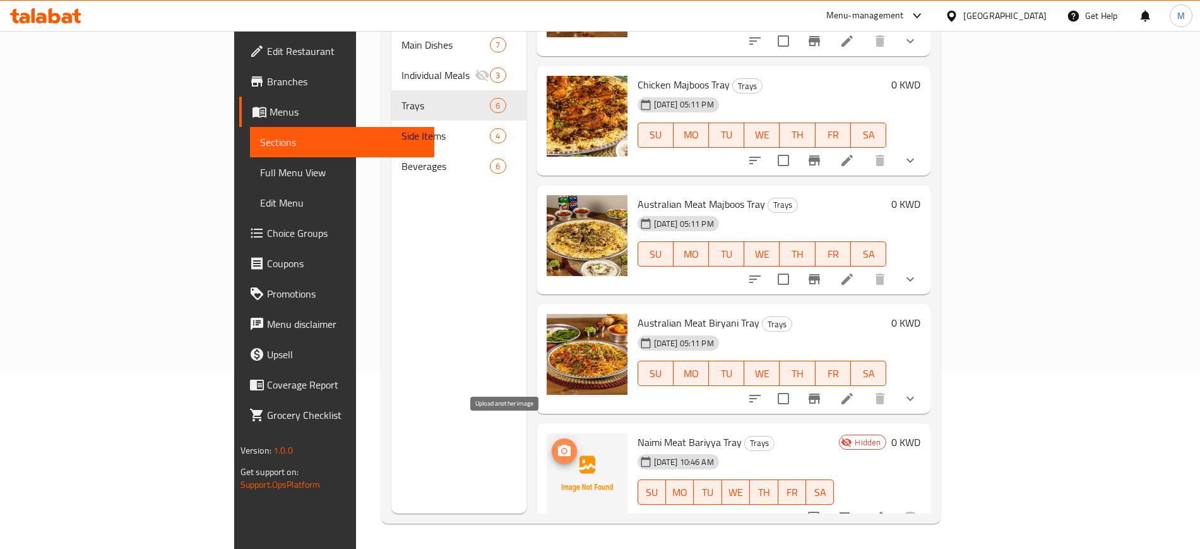
click at [562, 449] on circle "upload picture" at bounding box center [564, 451] width 4 height 4
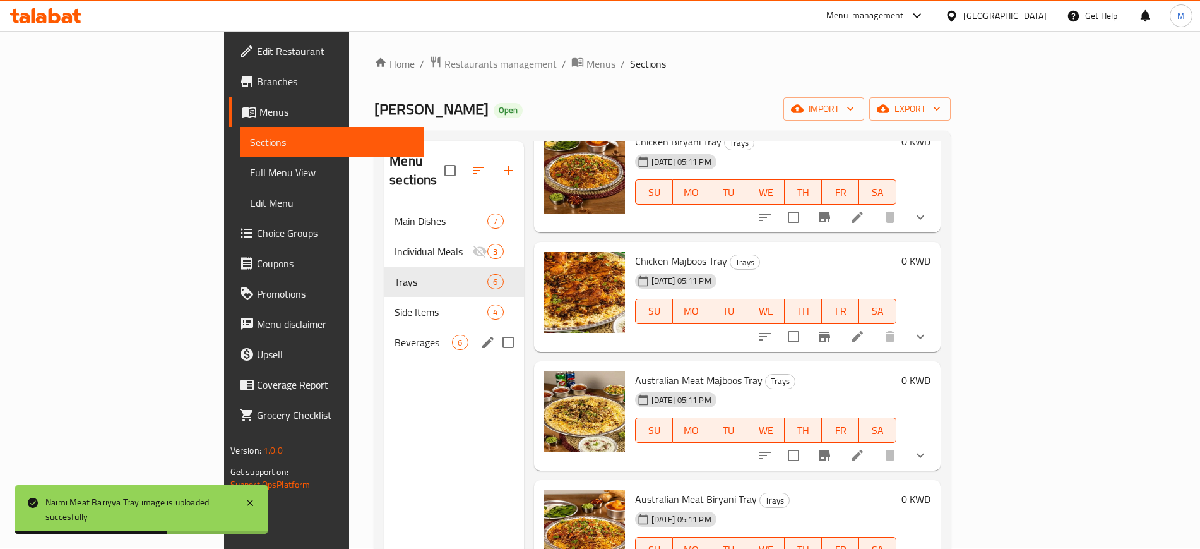
scroll to position [0, 0]
click at [395, 214] on span "Main Dishes" at bounding box center [423, 221] width 57 height 15
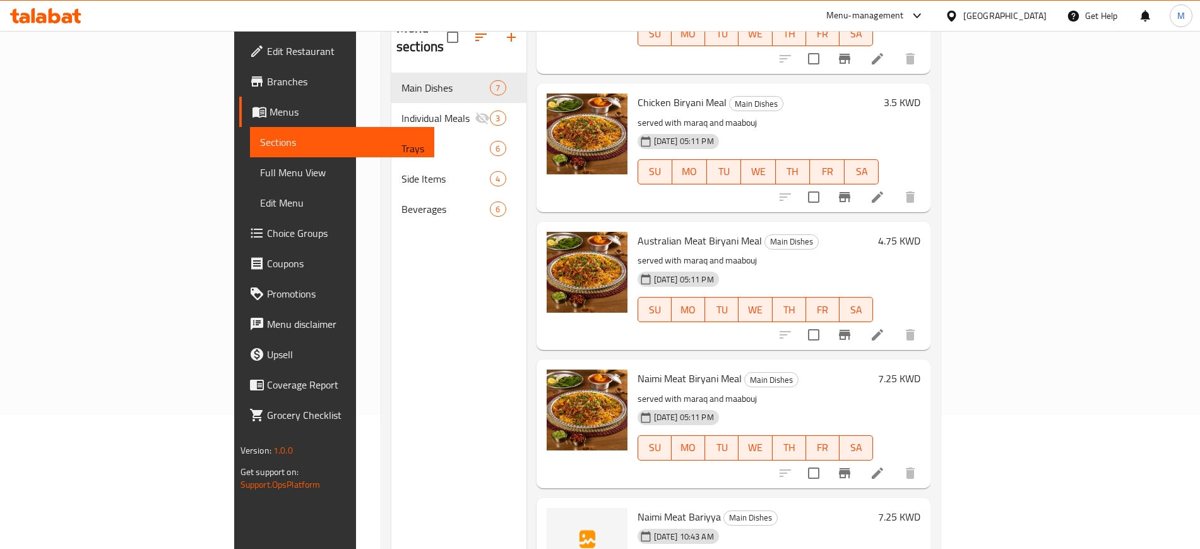
scroll to position [177, 0]
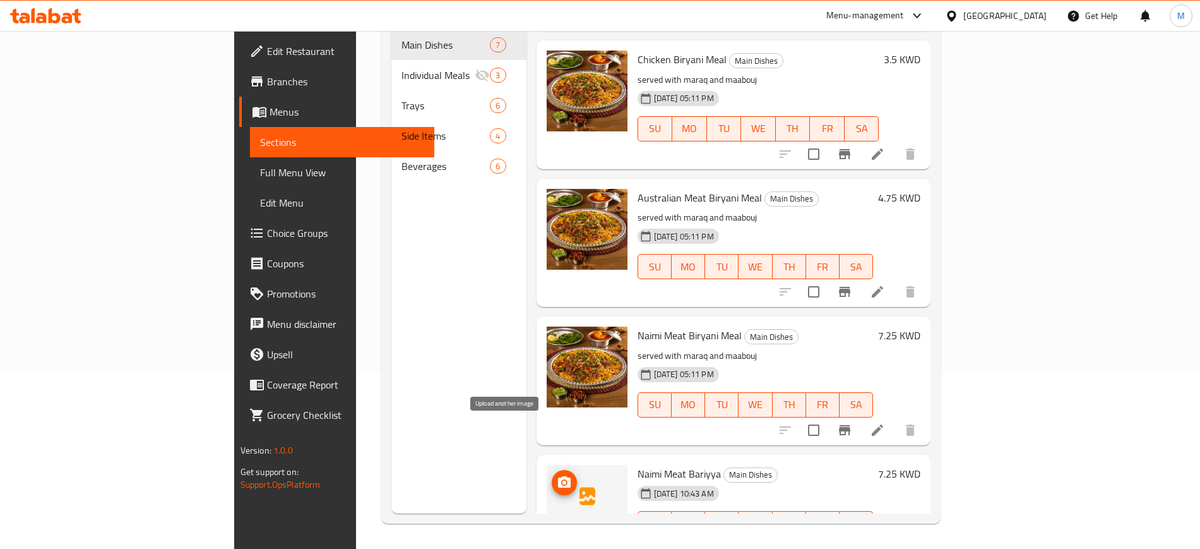
click at [558, 476] on icon "upload picture" at bounding box center [564, 481] width 13 height 11
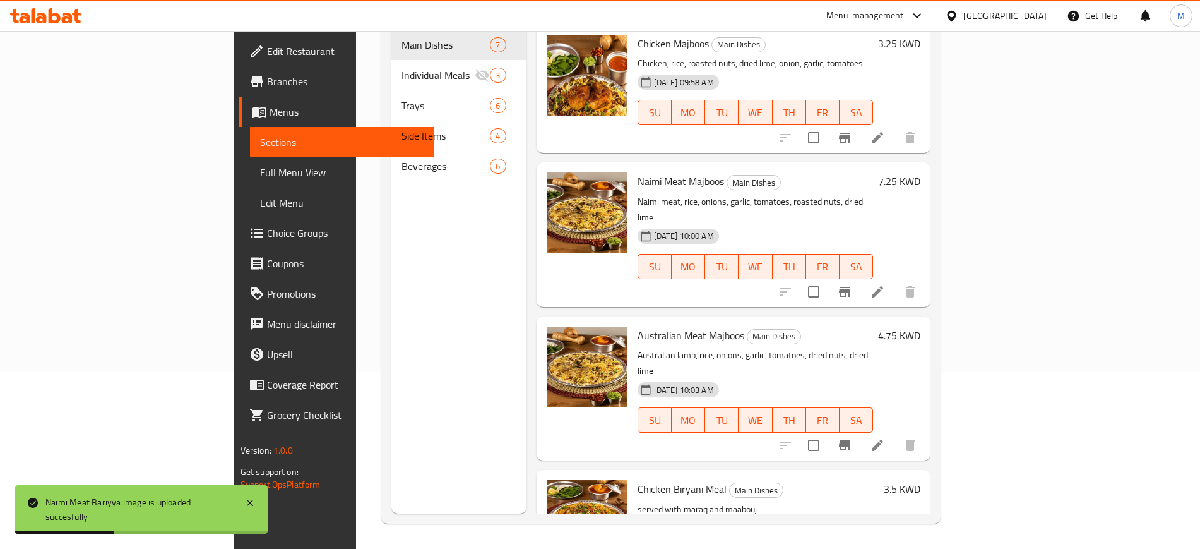
scroll to position [0, 0]
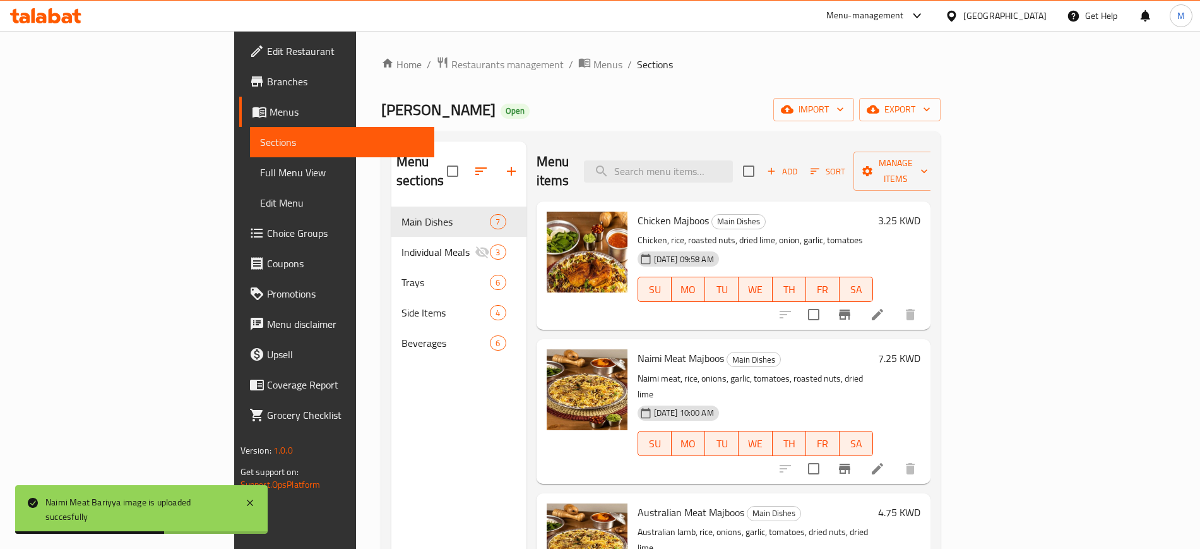
drag, startPoint x: 350, startPoint y: 105, endPoint x: 144, endPoint y: 176, distance: 217.6
click at [381, 105] on div "Al Liwan Open import export" at bounding box center [660, 109] width 559 height 23
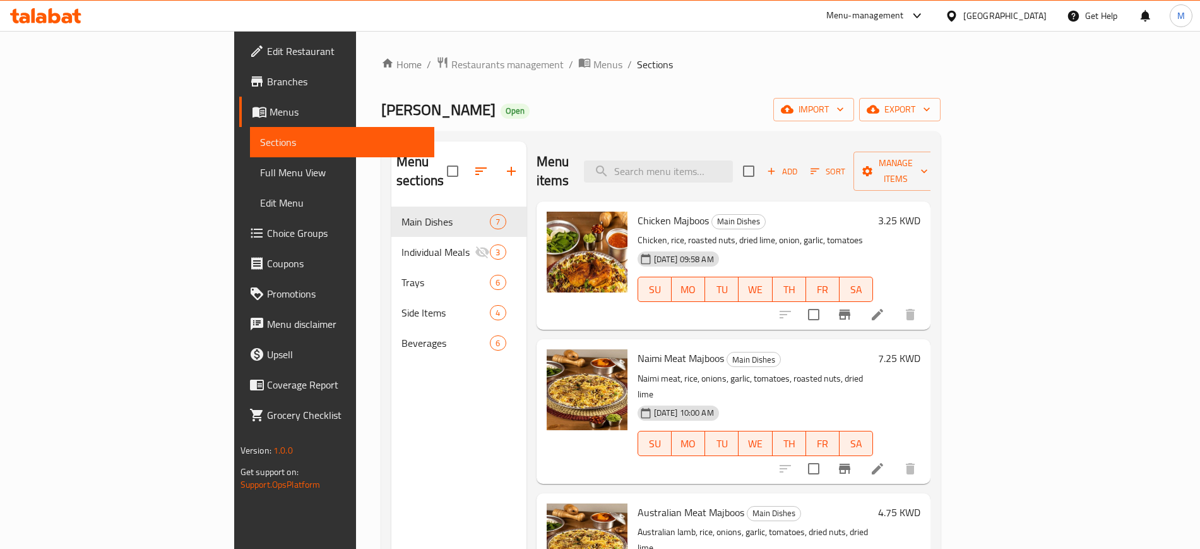
click at [267, 231] on span "Choice Groups" at bounding box center [345, 232] width 157 height 15
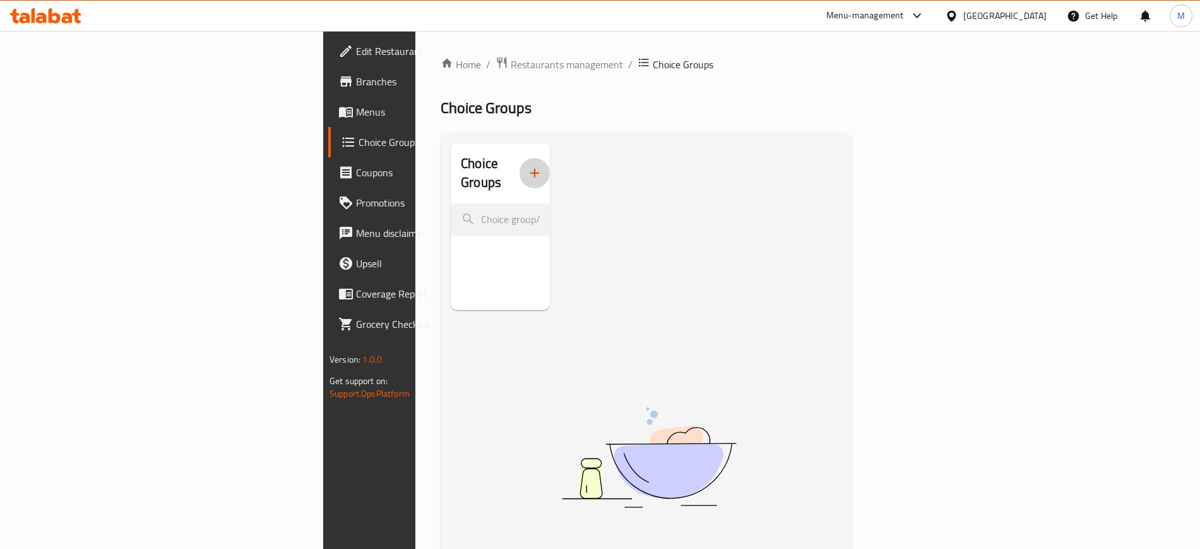
click at [527, 166] on icon "button" at bounding box center [534, 172] width 15 height 15
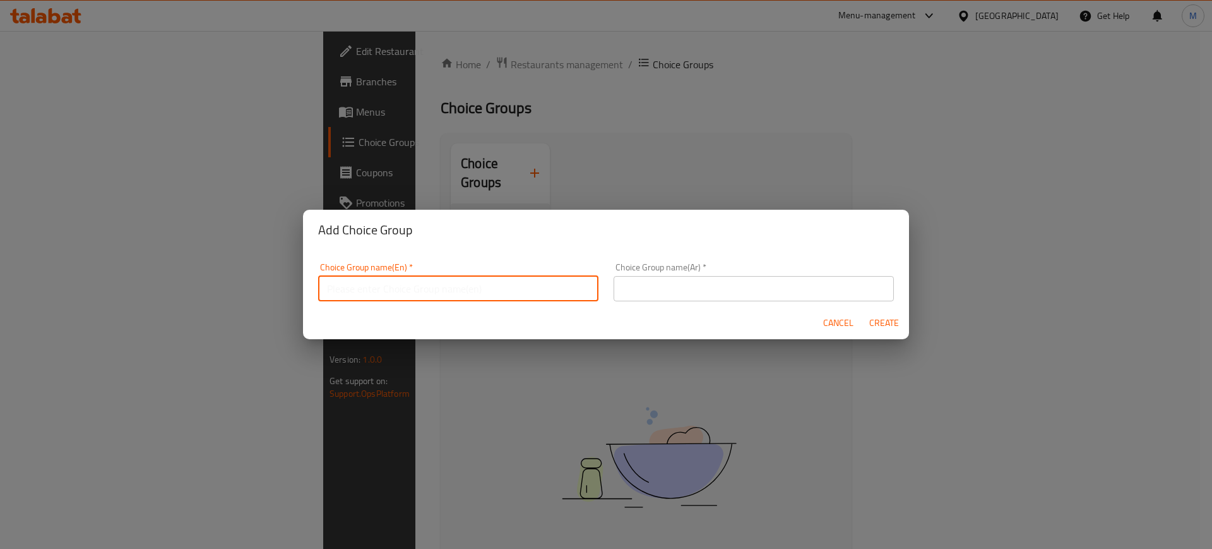
click at [420, 285] on input "text" at bounding box center [458, 288] width 280 height 25
type input "Y"
type input "Number of Persons"
click at [770, 282] on input "text" at bounding box center [754, 288] width 280 height 25
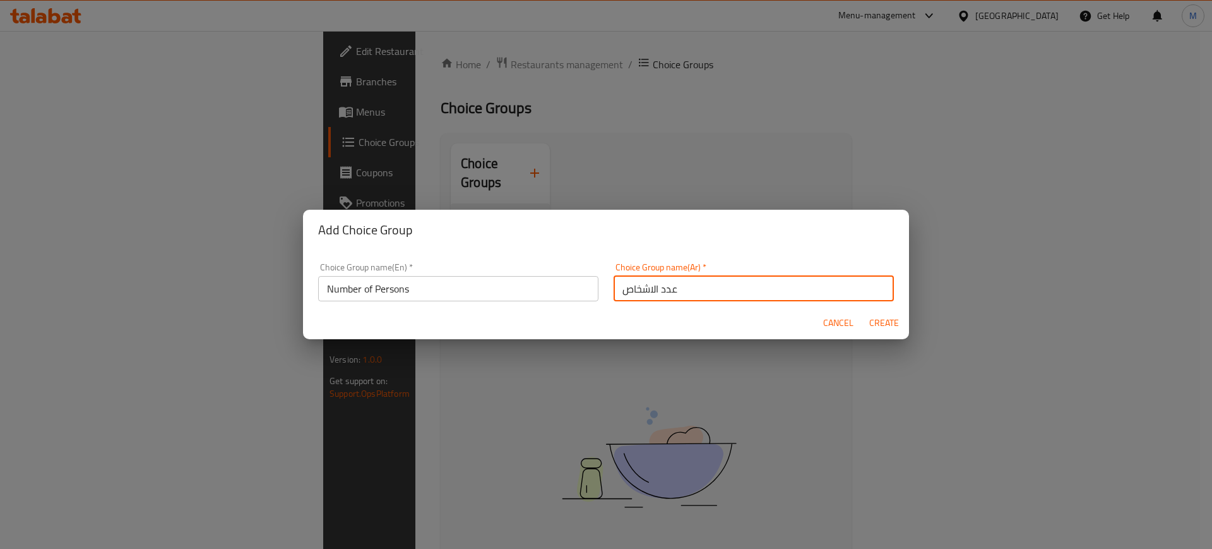
type input "عدد الاشخاص"
click at [897, 318] on span "Create" at bounding box center [884, 323] width 30 height 16
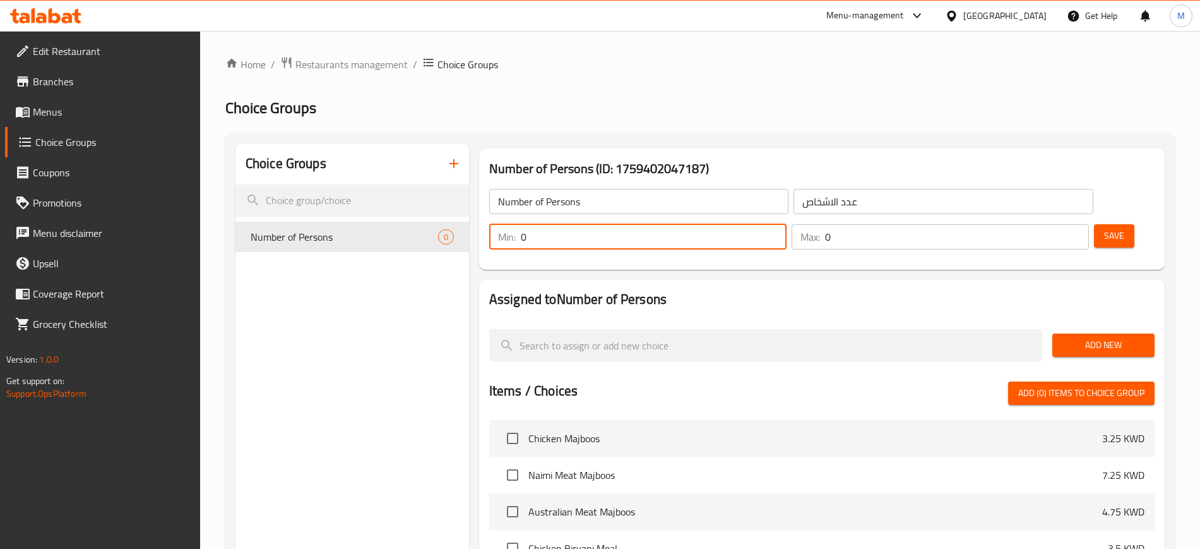
drag, startPoint x: 977, startPoint y: 198, endPoint x: 965, endPoint y: 198, distance: 12.0
click at [787, 224] on div "Min: 0 ​" at bounding box center [637, 236] width 297 height 25
type input "1"
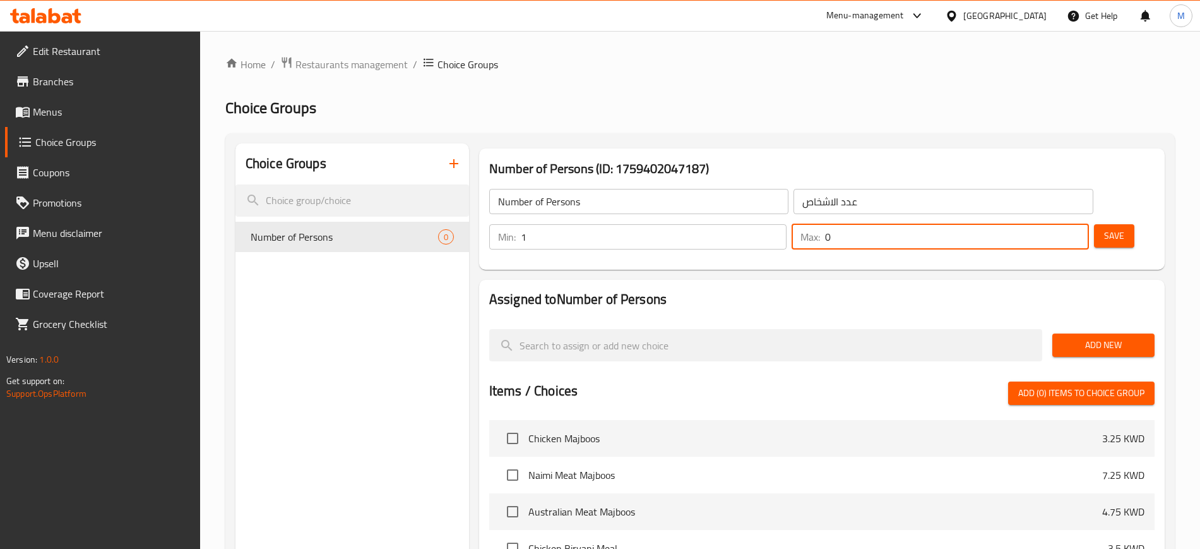
drag, startPoint x: 1048, startPoint y: 201, endPoint x: 1032, endPoint y: 201, distance: 15.8
click at [1032, 224] on div "Max: 0 ​" at bounding box center [940, 236] width 297 height 25
type input "1"
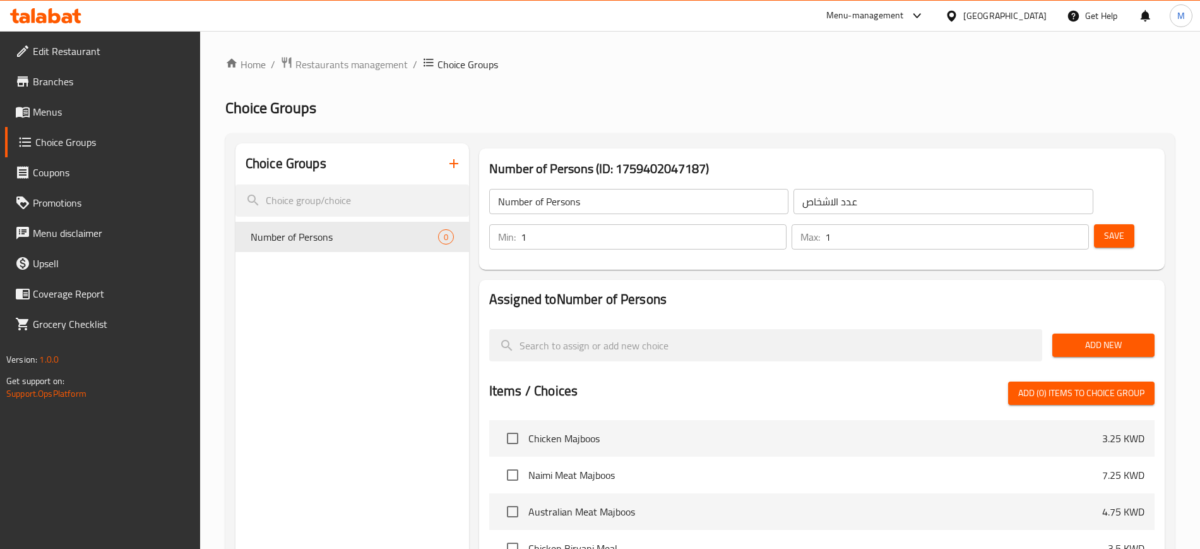
click at [1045, 290] on h2 "Assigned to Number of Persons" at bounding box center [821, 299] width 665 height 19
click at [1106, 337] on span "Add New" at bounding box center [1104, 345] width 82 height 16
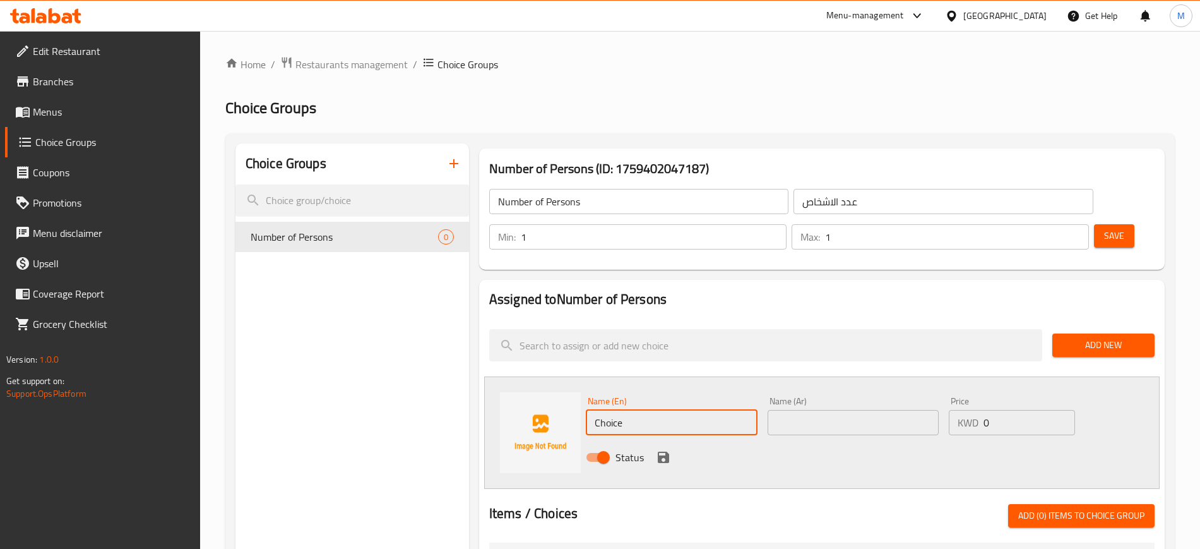
drag, startPoint x: 679, startPoint y: 381, endPoint x: 433, endPoint y: 393, distance: 245.9
click at [433, 393] on div "Choice Groups Number of Persons 0 Number of Persons (ID: 1759402047187) Number …" at bounding box center [702, 556] width 934 height 826
type input "5 persons"
click at [838, 410] on input "text" at bounding box center [854, 422] width 172 height 25
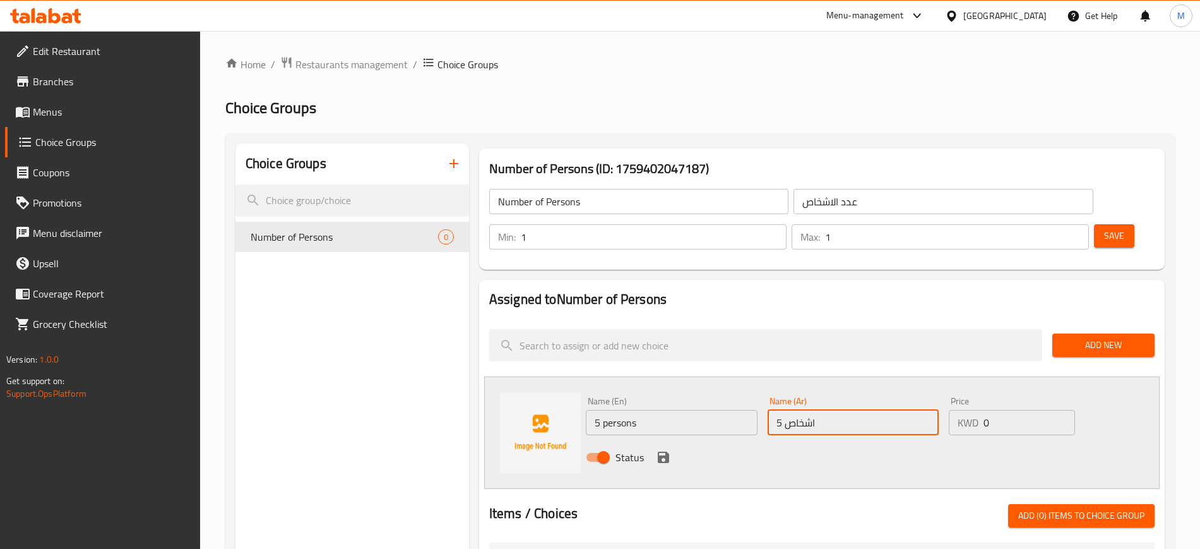
type input "5 اشخاص"
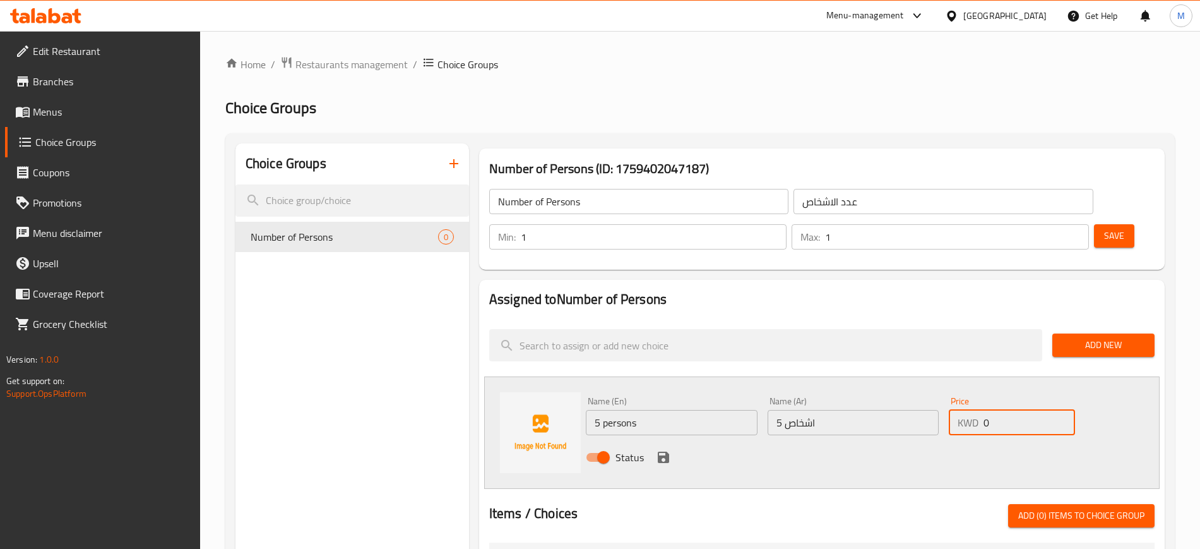
drag, startPoint x: 1015, startPoint y: 383, endPoint x: 966, endPoint y: 378, distance: 48.8
click at [966, 410] on div "KWD 0 Price" at bounding box center [1012, 422] width 126 height 25
type input "37.25"
click at [664, 450] on icon "save" at bounding box center [663, 457] width 15 height 15
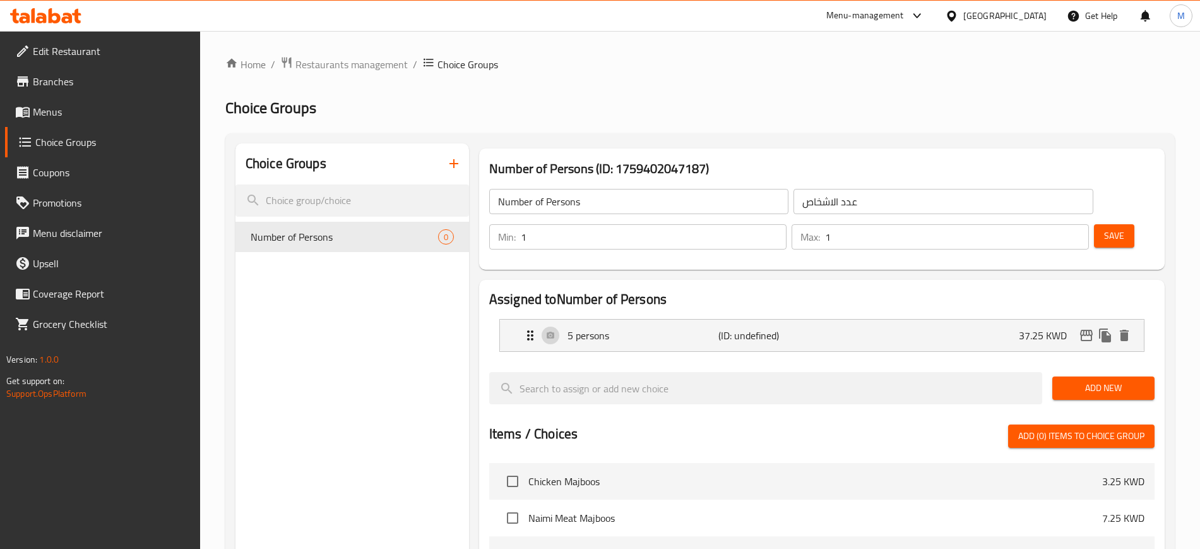
click at [1098, 376] on button "Add New" at bounding box center [1103, 387] width 102 height 23
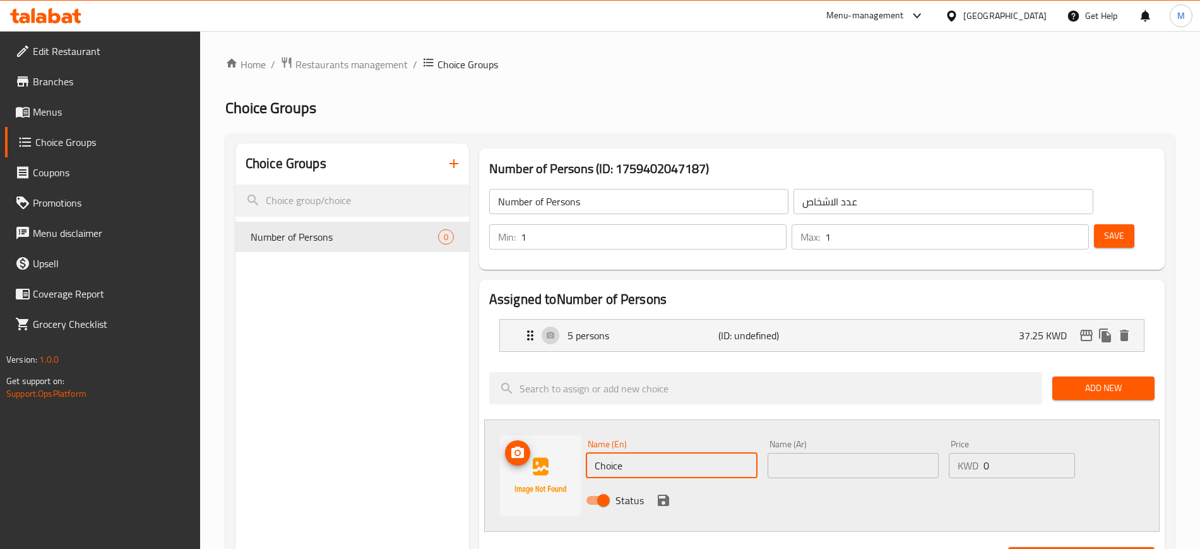
drag, startPoint x: 688, startPoint y: 431, endPoint x: 547, endPoint y: 426, distance: 140.9
click at [547, 426] on div "Name (En) Choice Name (En) Name (Ar) Name (Ar) Price KWD 0 Price Status" at bounding box center [822, 475] width 676 height 112
type input "6 persons"
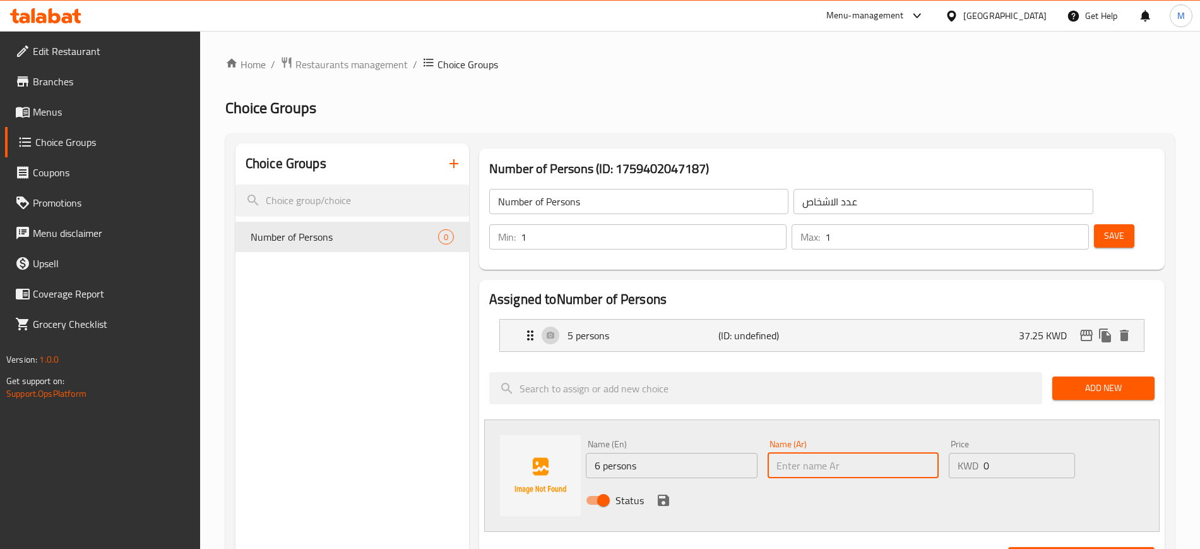
click at [829, 453] on input "text" at bounding box center [854, 465] width 172 height 25
type input "6 اشخاص"
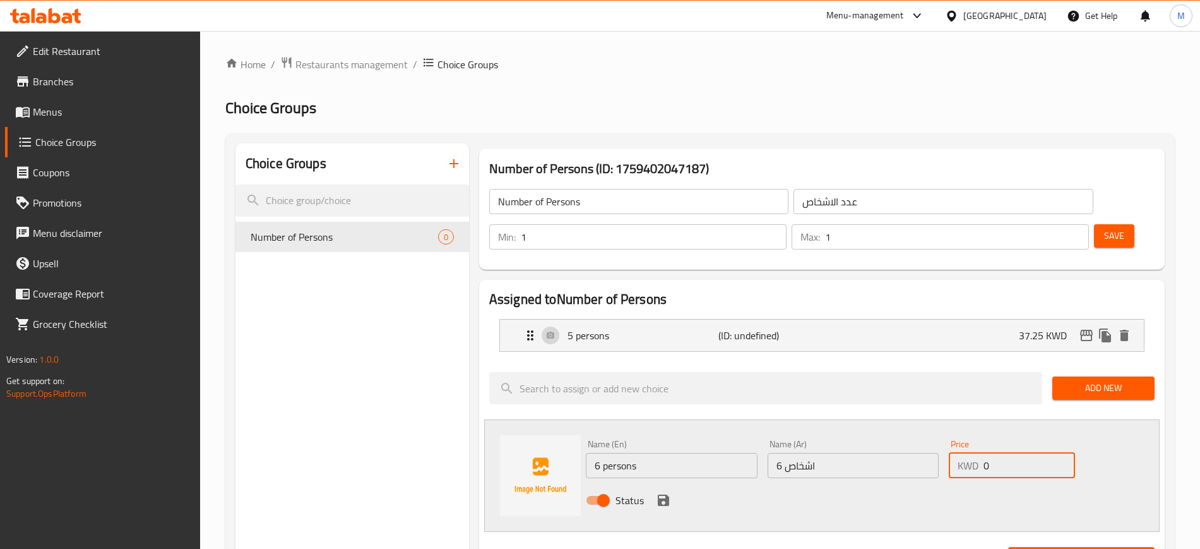
drag, startPoint x: 1033, startPoint y: 424, endPoint x: 970, endPoint y: 426, distance: 62.5
click at [970, 453] on div "KWD 0 Price" at bounding box center [1012, 465] width 126 height 25
type input "44.5"
click at [662, 494] on icon "save" at bounding box center [663, 499] width 11 height 11
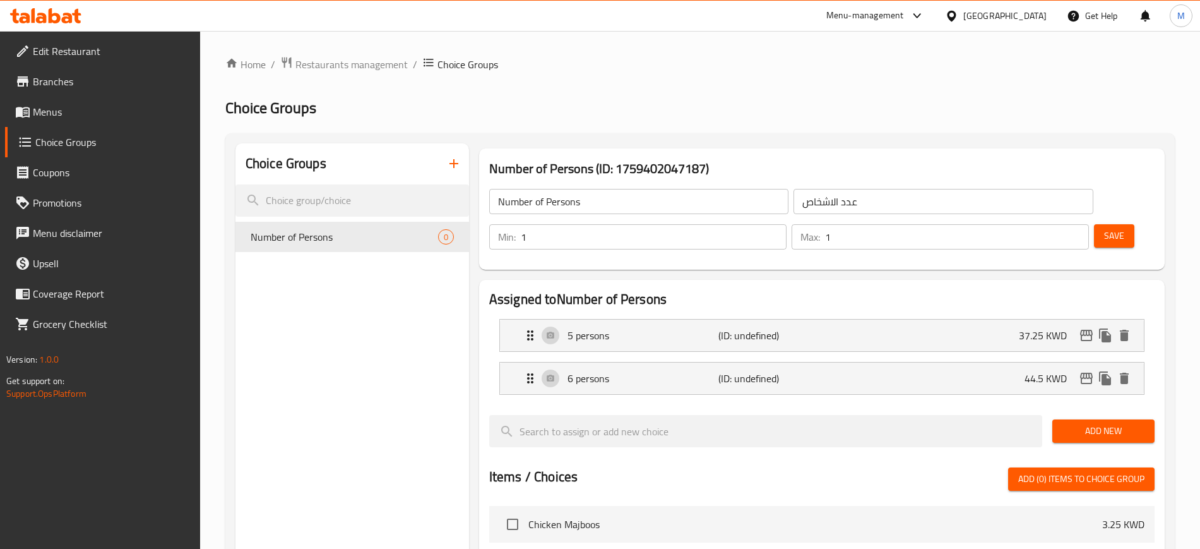
drag, startPoint x: 1116, startPoint y: 389, endPoint x: 1068, endPoint y: 395, distance: 49.0
click at [1116, 423] on span "Add New" at bounding box center [1104, 431] width 82 height 16
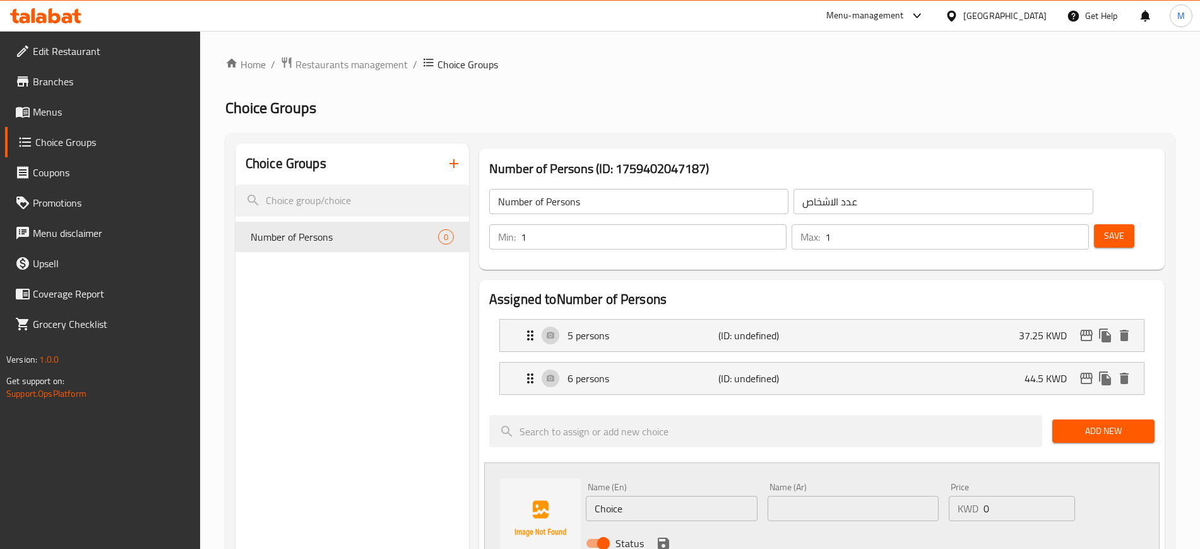
drag, startPoint x: 665, startPoint y: 474, endPoint x: 508, endPoint y: 491, distance: 158.8
click at [508, 491] on div "Name (En) Choice Name (En) Name (Ar) Name (Ar) Price KWD 0 Price Status" at bounding box center [822, 518] width 676 height 112
type input "51.75"
drag, startPoint x: 631, startPoint y: 471, endPoint x: 542, endPoint y: 486, distance: 89.7
click at [544, 485] on div "Name (En) 51.75 Name (En) Name (Ar) Name (Ar) Price KWD 0 Price Status" at bounding box center [822, 518] width 676 height 112
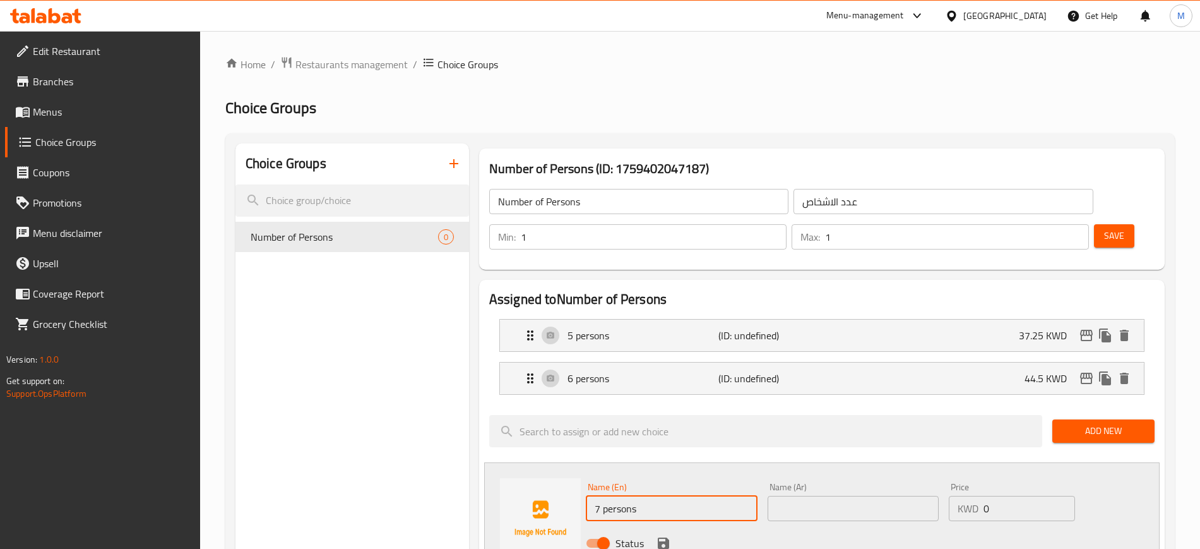
type input "7 persons"
click at [844, 496] on input "text" at bounding box center [854, 508] width 172 height 25
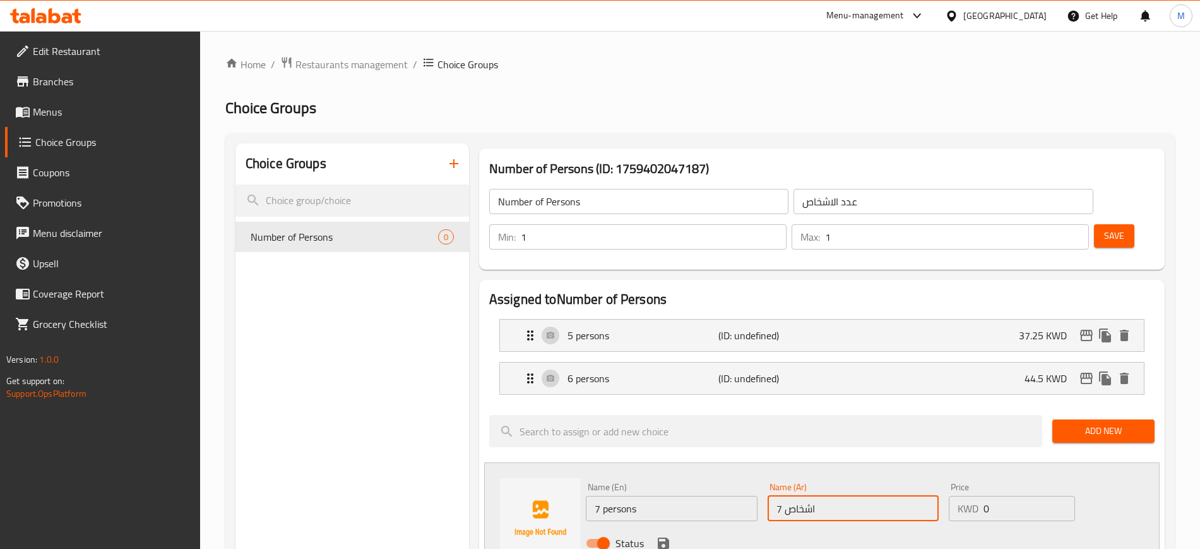
type input "7 اشخاص"
drag, startPoint x: 992, startPoint y: 476, endPoint x: 946, endPoint y: 472, distance: 46.3
click at [946, 477] on div "Price KWD 0 Price" at bounding box center [1012, 501] width 136 height 49
paste input "51.75"
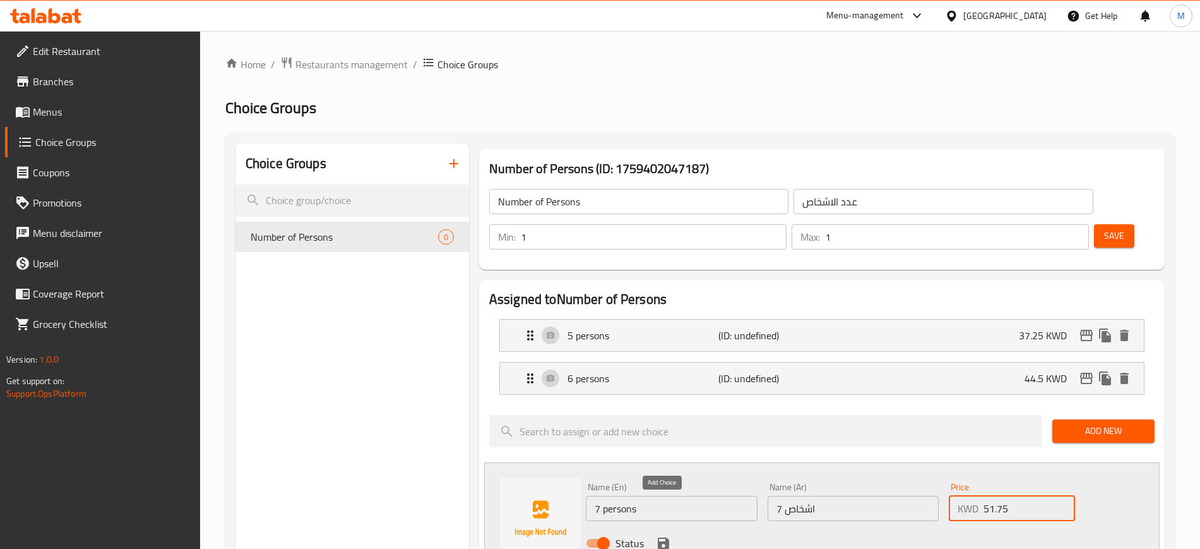
type input "51.75"
click at [658, 537] on icon "save" at bounding box center [663, 542] width 11 height 11
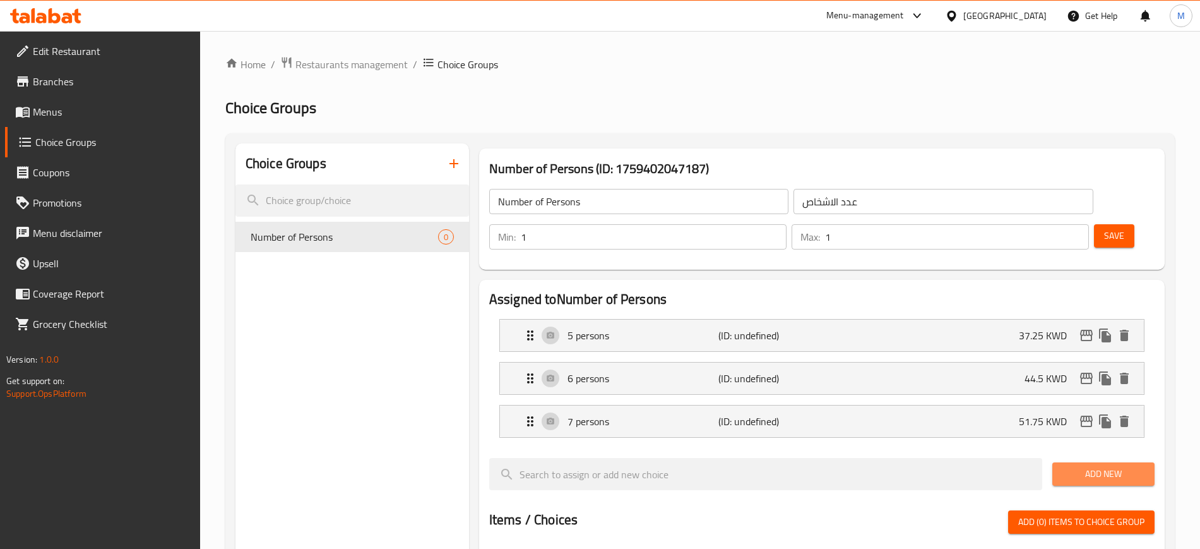
drag, startPoint x: 1092, startPoint y: 438, endPoint x: 939, endPoint y: 449, distance: 153.2
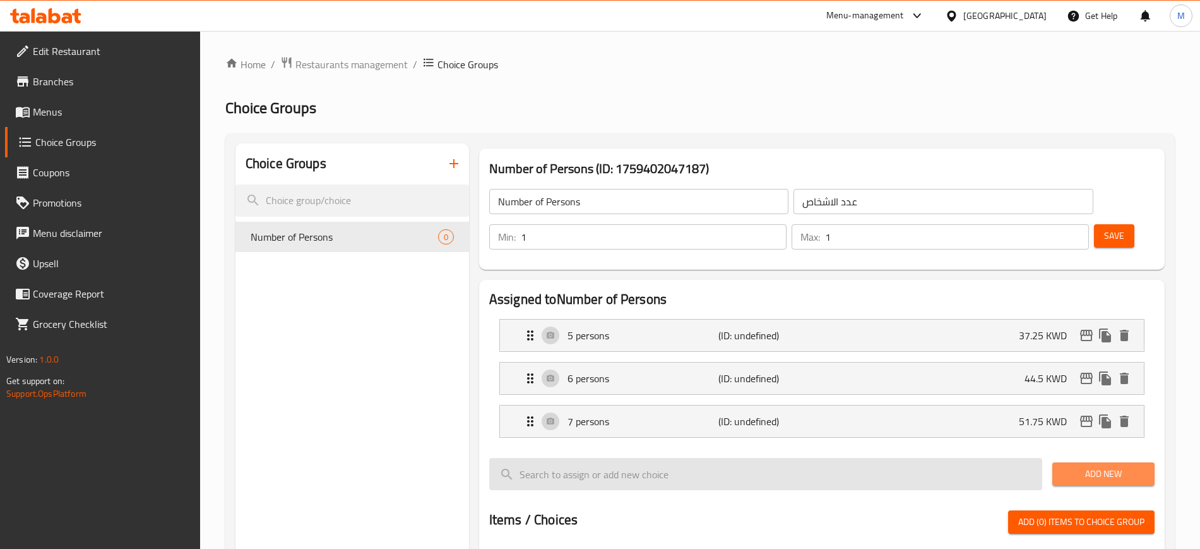
click at [1090, 466] on span "Add New" at bounding box center [1104, 474] width 82 height 16
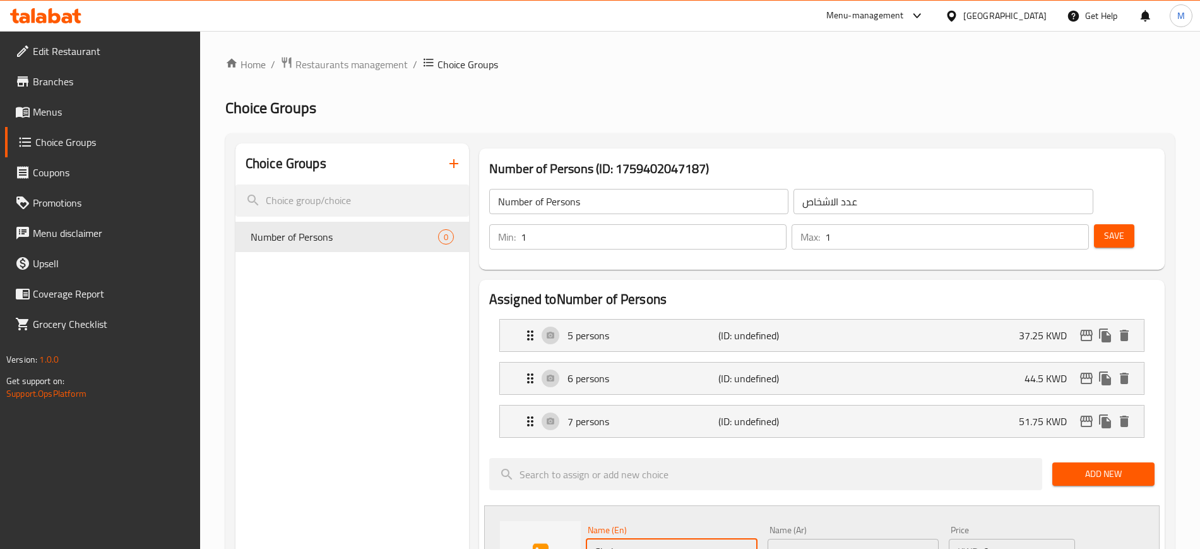
drag, startPoint x: 690, startPoint y: 504, endPoint x: 503, endPoint y: 520, distance: 187.6
type input "8 persons"
click at [841, 539] on input "text" at bounding box center [854, 551] width 172 height 25
type input "8 اشخاص"
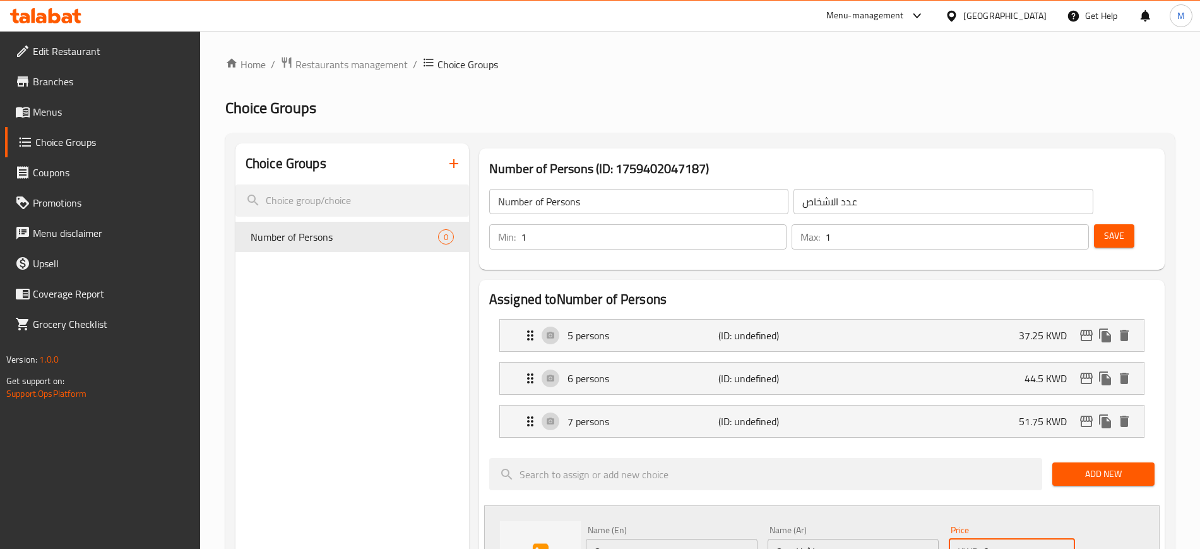
drag, startPoint x: 999, startPoint y: 509, endPoint x: 974, endPoint y: 508, distance: 24.7
click at [974, 539] on div "KWD 0 Price" at bounding box center [1012, 551] width 126 height 25
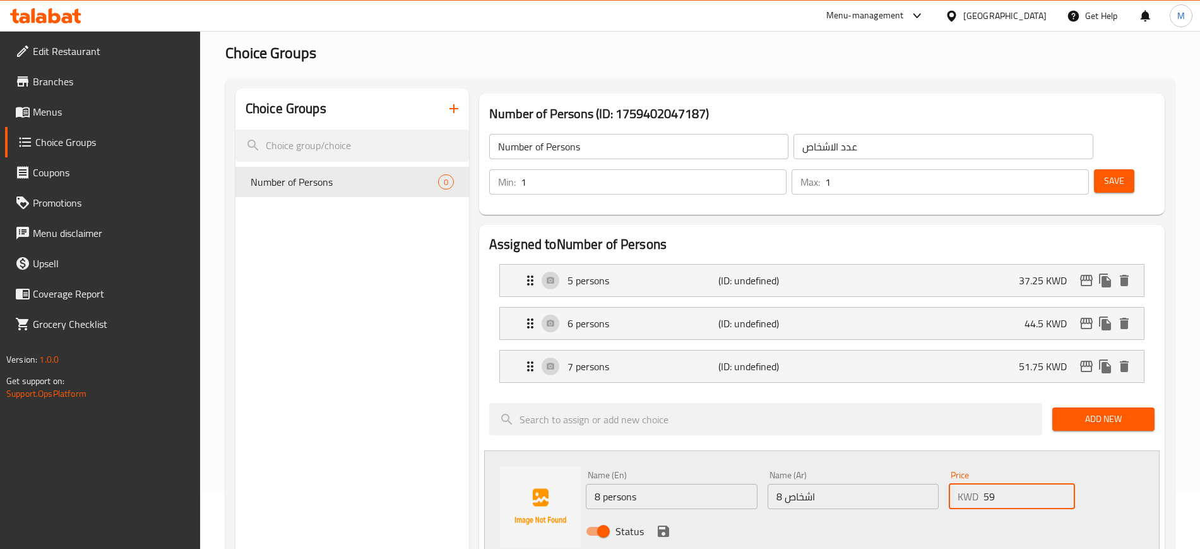
scroll to position [79, 0]
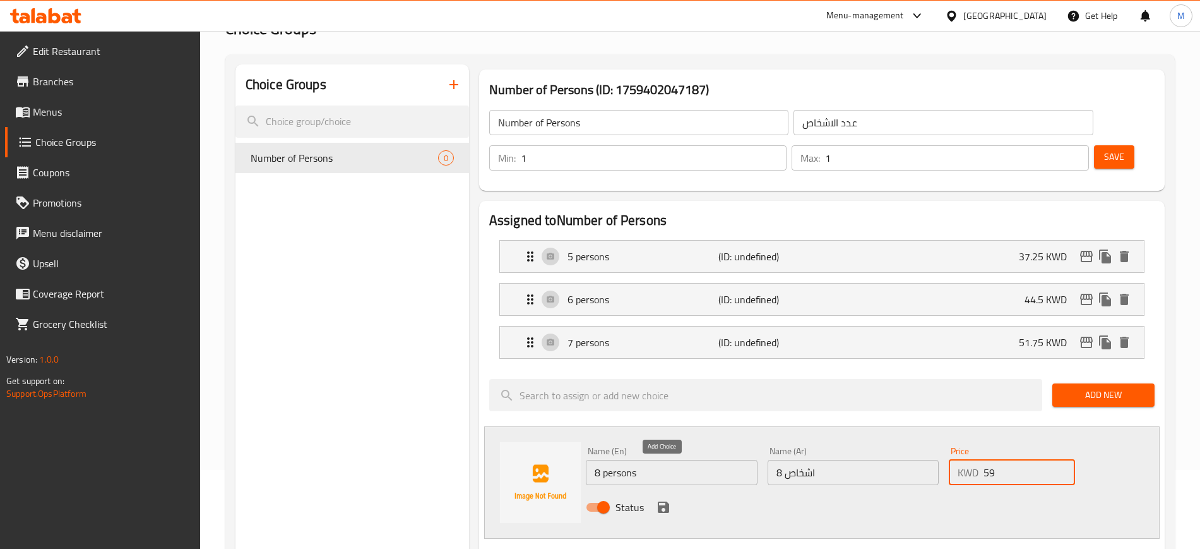
type input "59"
click at [658, 501] on icon "save" at bounding box center [663, 506] width 11 height 11
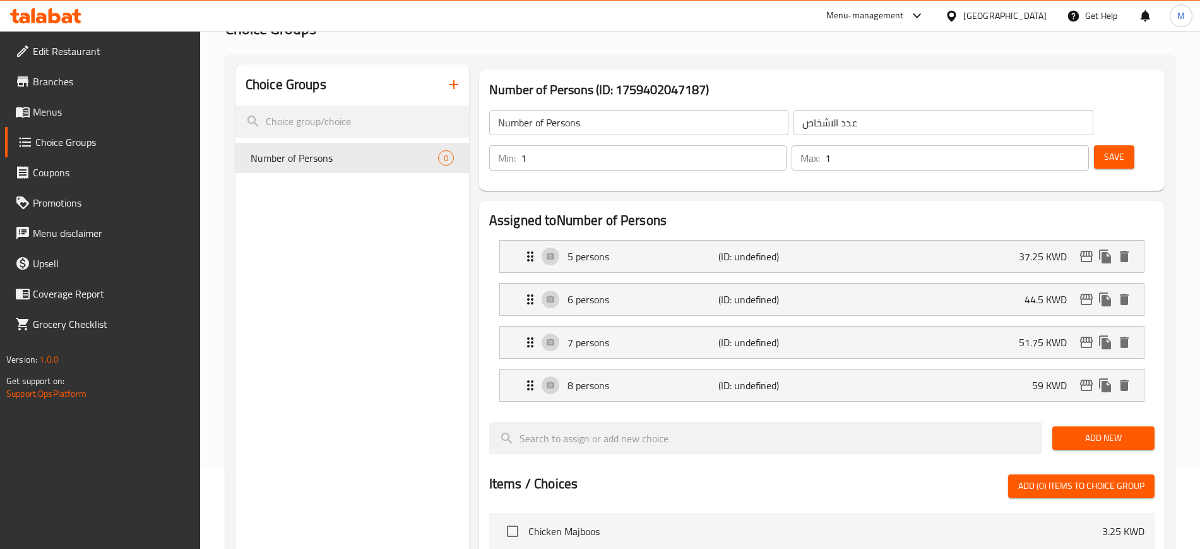
click at [1094, 145] on button "Save" at bounding box center [1114, 156] width 40 height 23
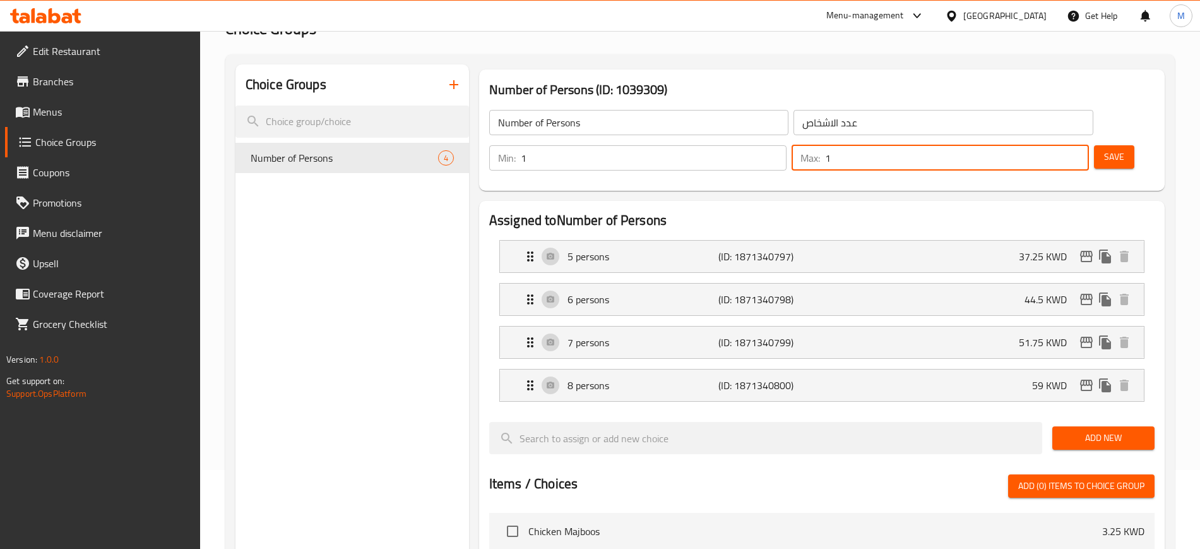
drag, startPoint x: 1044, startPoint y: 121, endPoint x: 1030, endPoint y: 121, distance: 13.3
click at [1030, 145] on div "Max: 1 ​" at bounding box center [940, 157] width 297 height 25
type input "4"
click at [1104, 145] on button "Save" at bounding box center [1114, 156] width 40 height 23
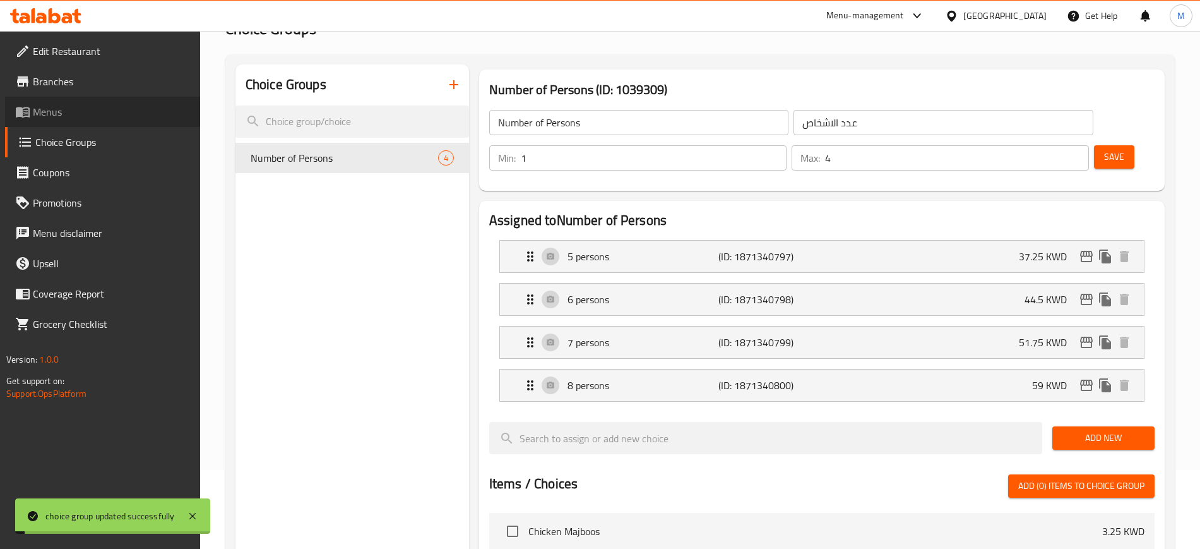
click at [69, 109] on span "Menus" at bounding box center [111, 111] width 157 height 15
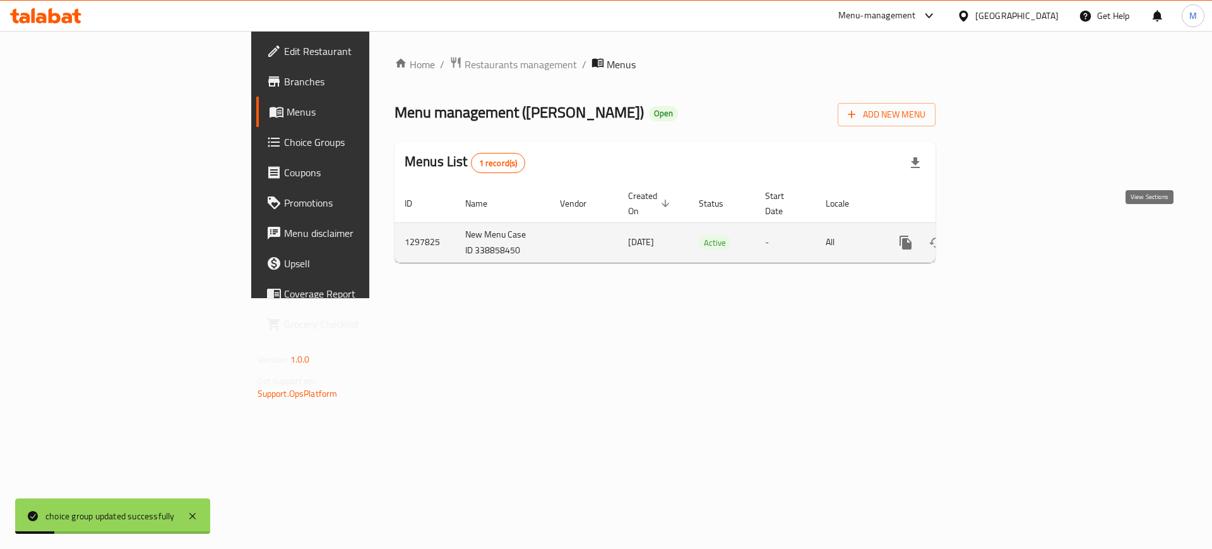
click at [1004, 235] on icon "enhanced table" at bounding box center [996, 242] width 15 height 15
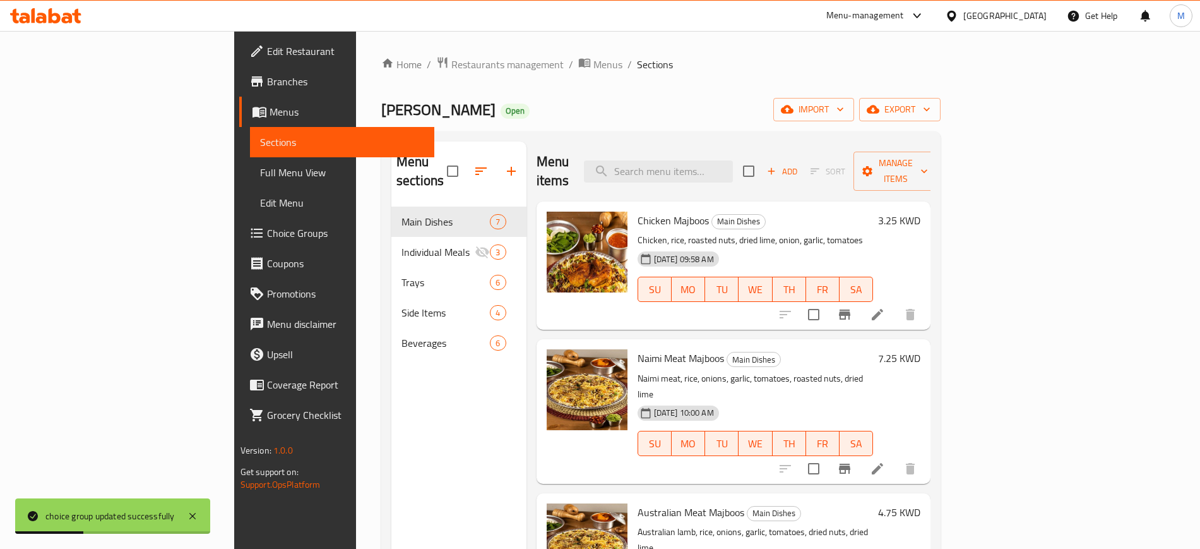
click at [838, 232] on p "Chicken, rice, roasted nuts, dried lime, onion, garlic, tomatoes" at bounding box center [756, 240] width 236 height 16
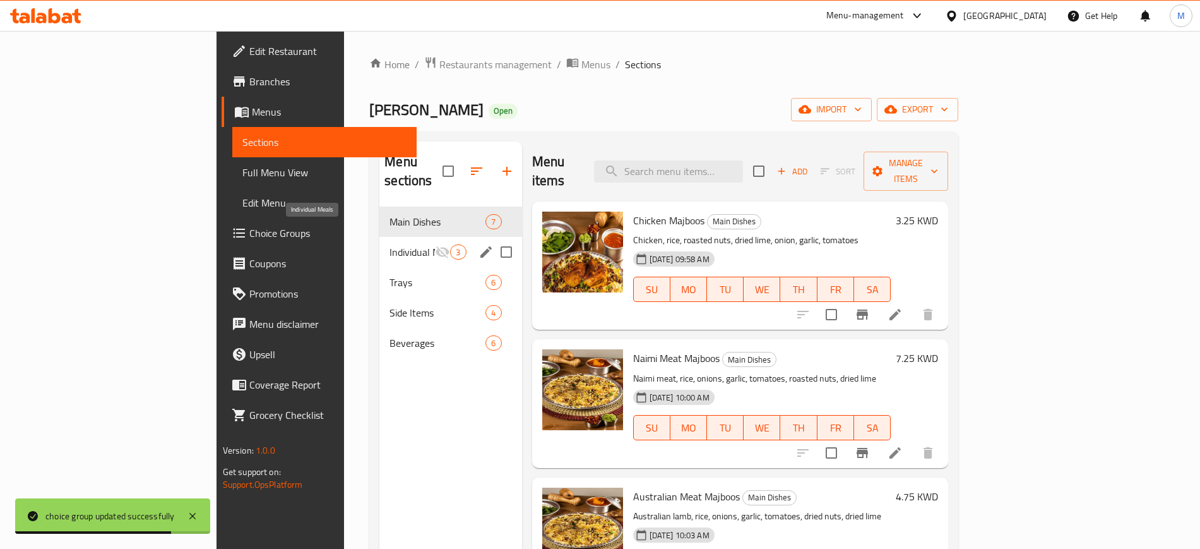
click at [390, 244] on span "Individual Meals" at bounding box center [412, 251] width 45 height 15
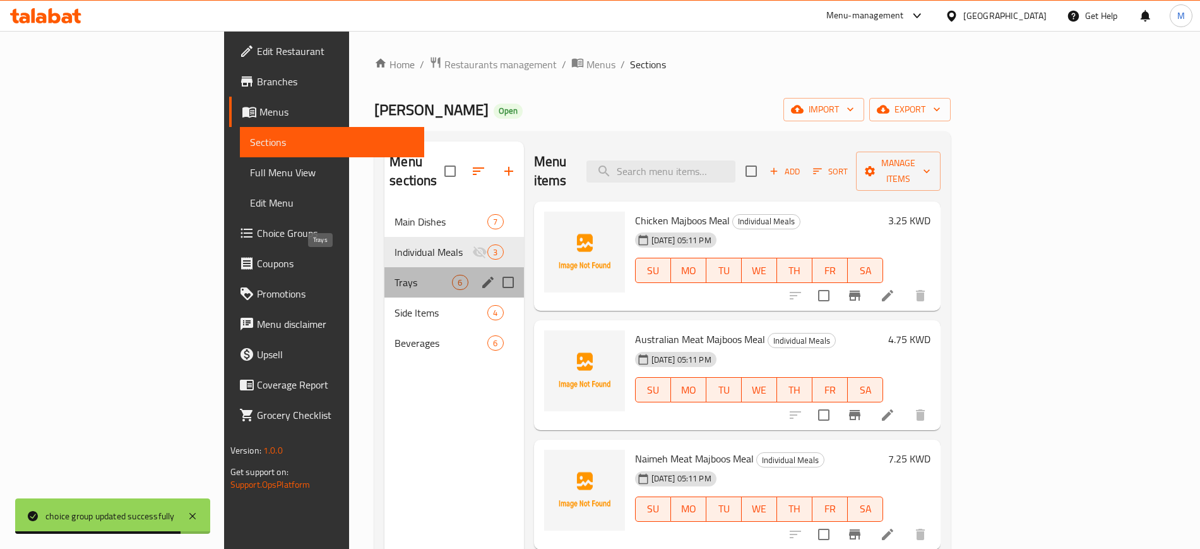
click at [395, 275] on span "Trays" at bounding box center [423, 282] width 57 height 15
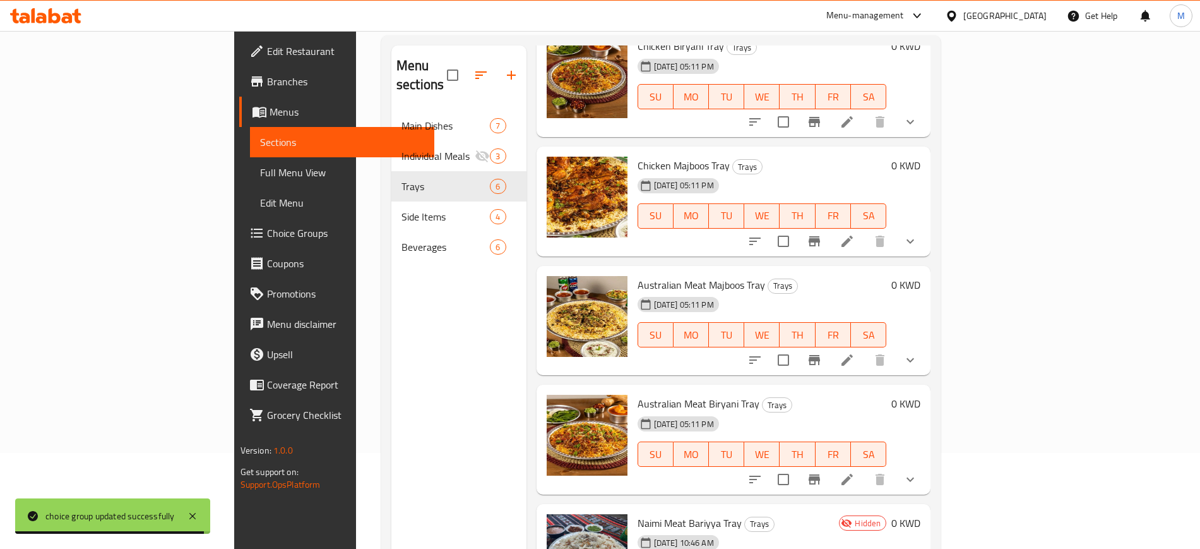
scroll to position [177, 0]
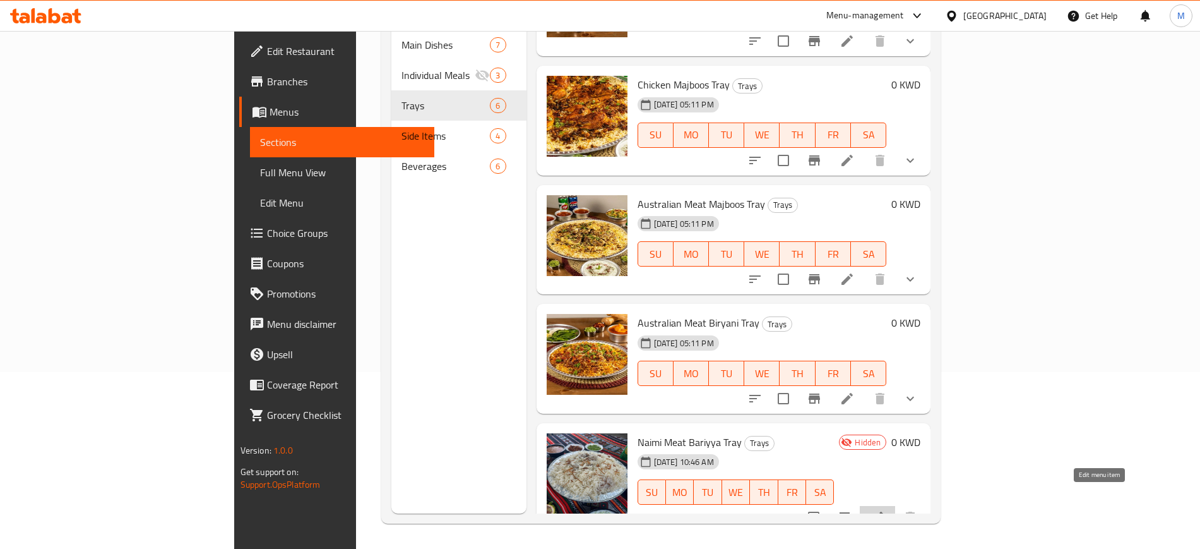
click at [883, 511] on icon at bounding box center [877, 516] width 11 height 11
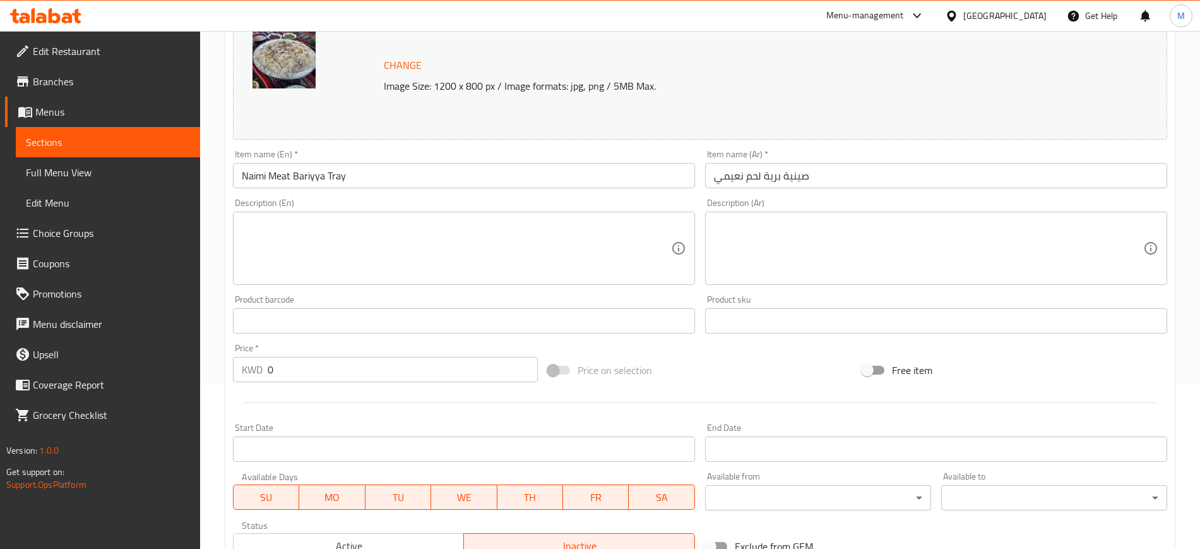
scroll to position [158, 0]
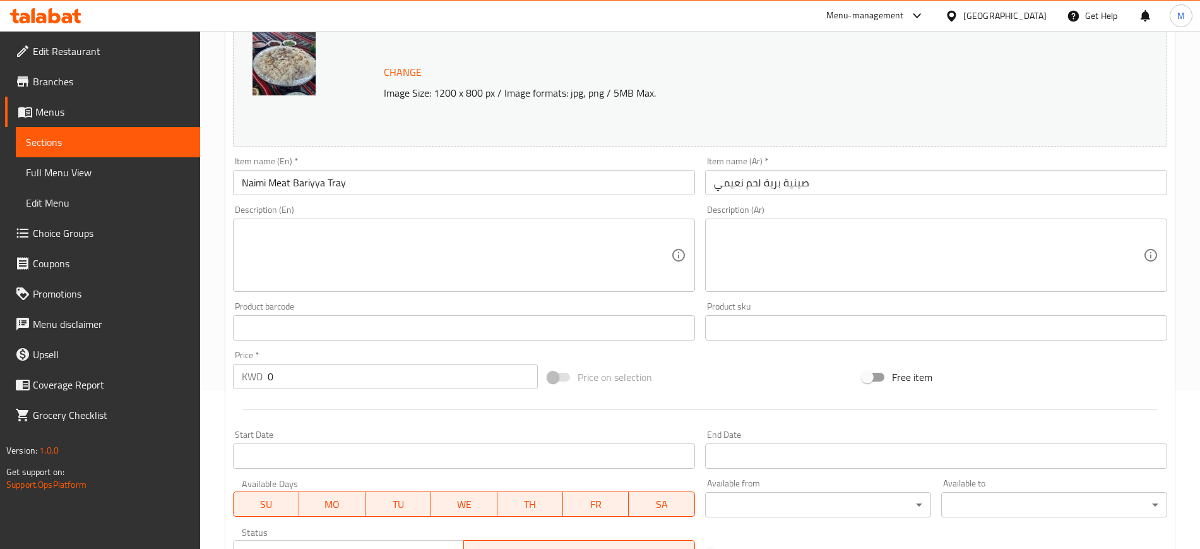
click at [391, 263] on textarea at bounding box center [456, 255] width 429 height 60
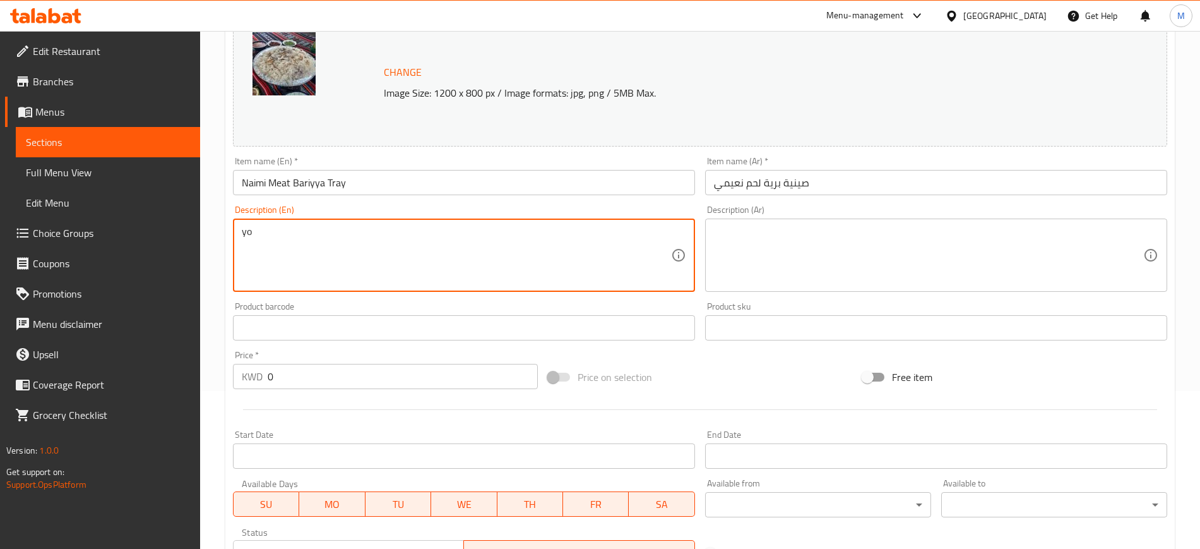
type textarea "y"
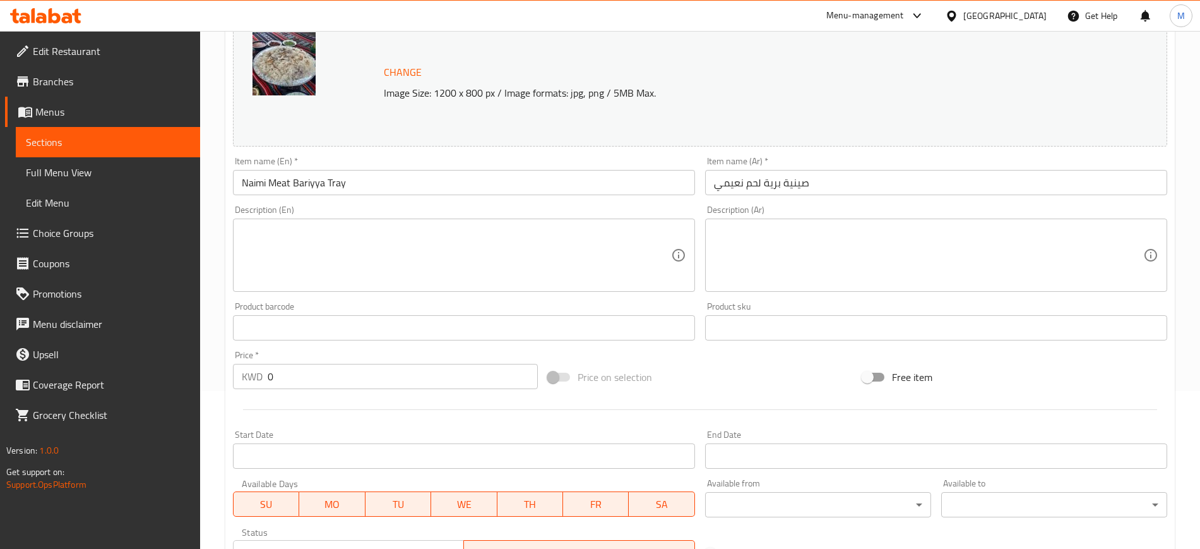
click at [452, 302] on div "Product barcode Product barcode" at bounding box center [464, 321] width 462 height 39
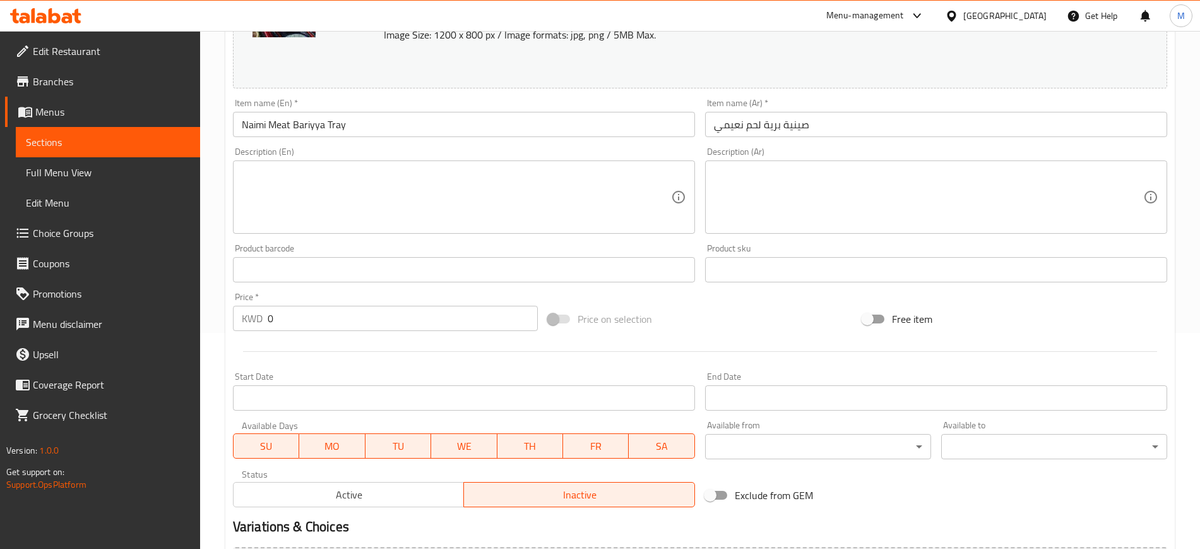
scroll to position [362, 0]
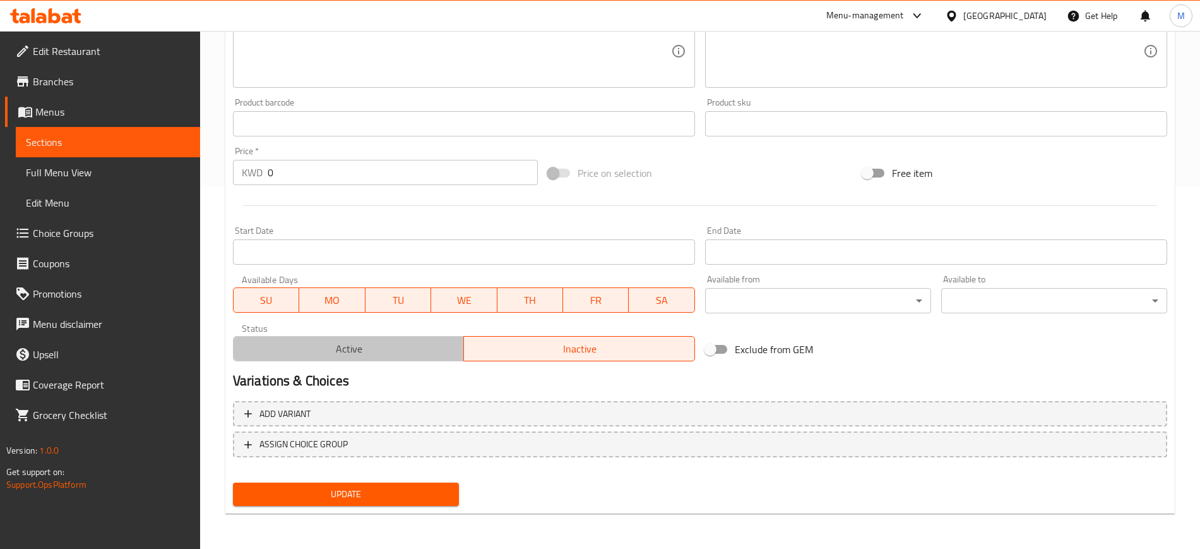
click at [389, 344] on span "Active" at bounding box center [349, 349] width 221 height 18
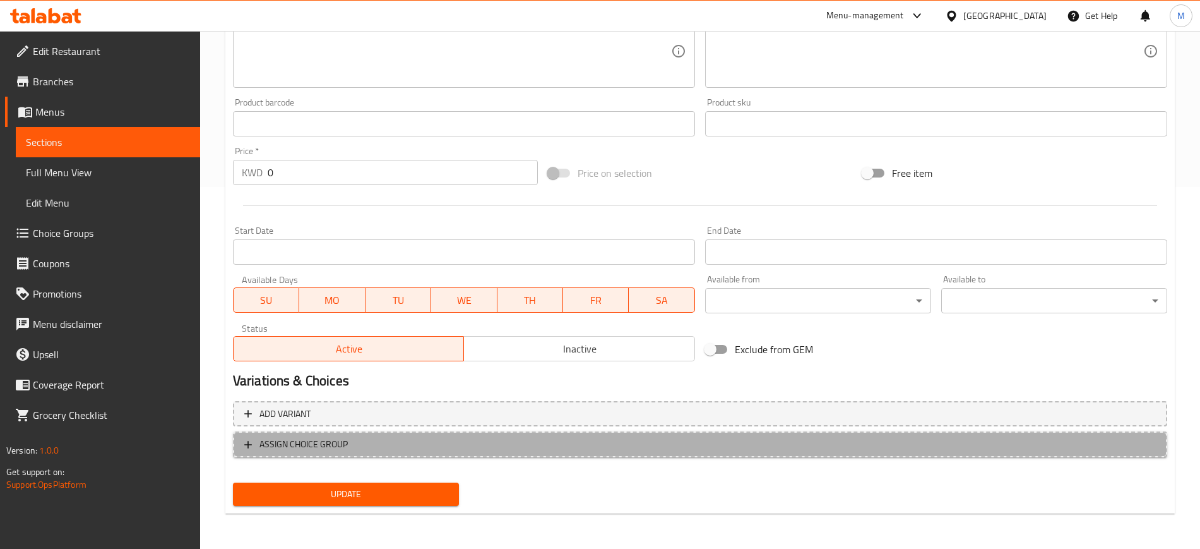
click at [330, 446] on span "ASSIGN CHOICE GROUP" at bounding box center [303, 444] width 88 height 16
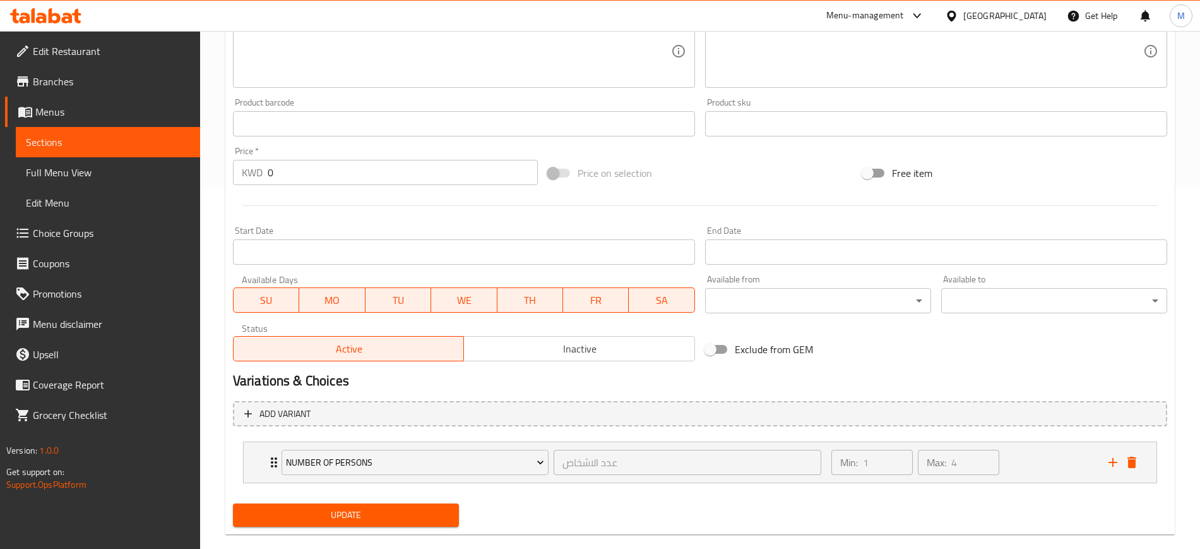
click at [336, 510] on span "Update" at bounding box center [346, 515] width 206 height 16
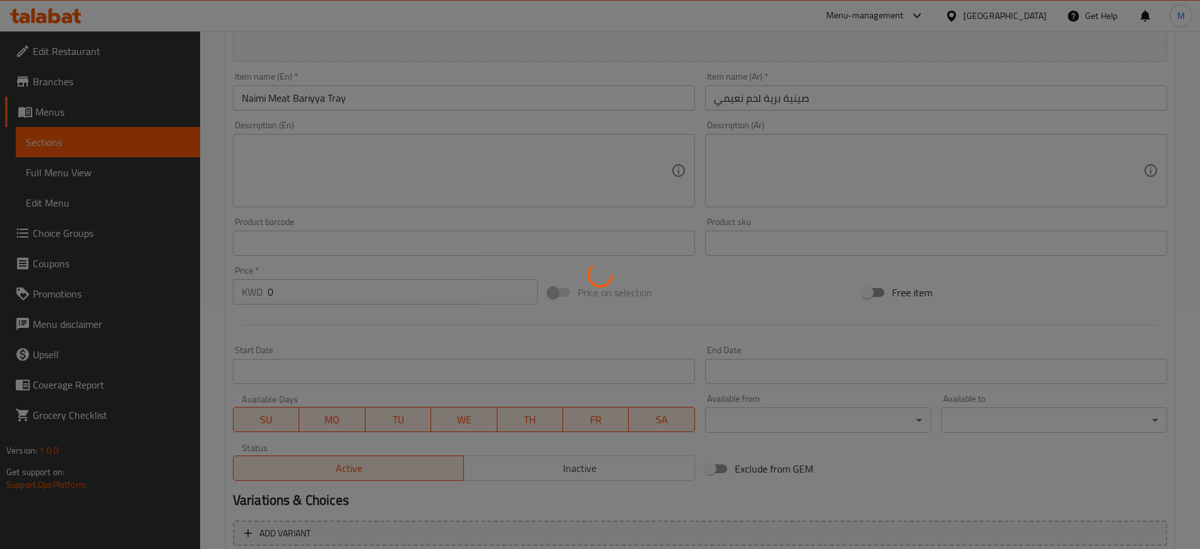
scroll to position [0, 0]
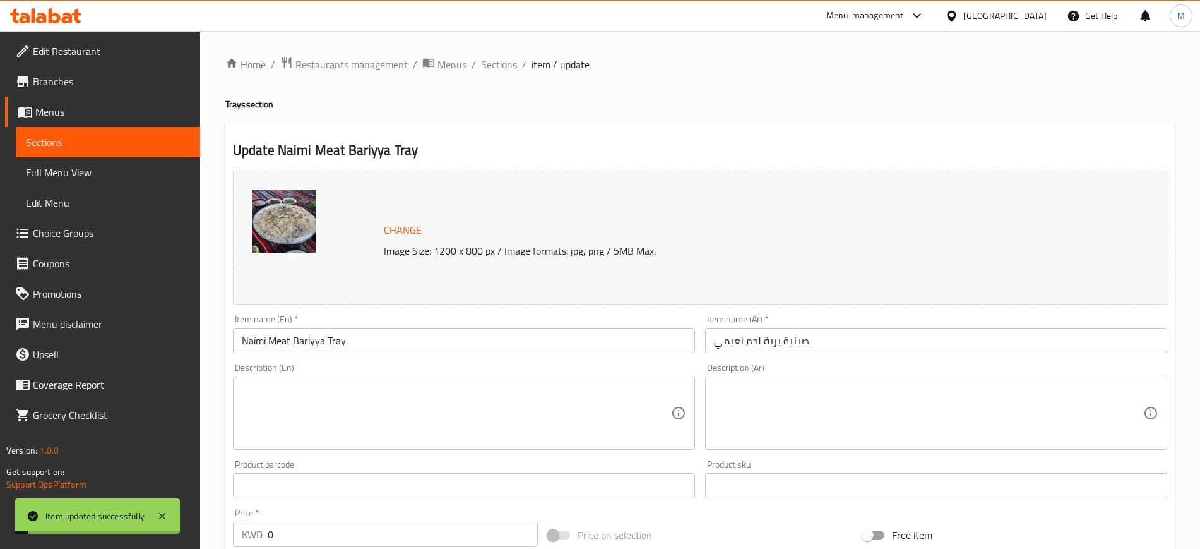
click at [63, 11] on icon at bounding box center [45, 15] width 71 height 15
